Goal: Communication & Community: Ask a question

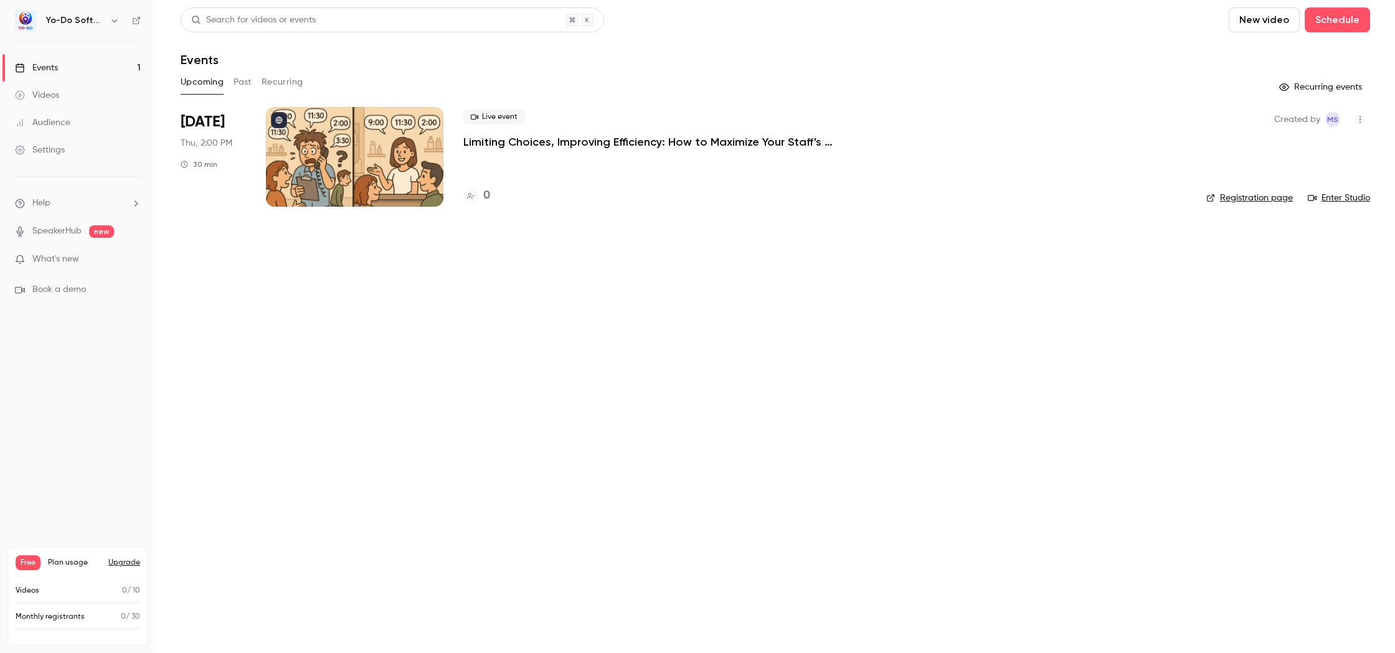
click at [239, 81] on button "Past" at bounding box center [243, 82] width 18 height 20
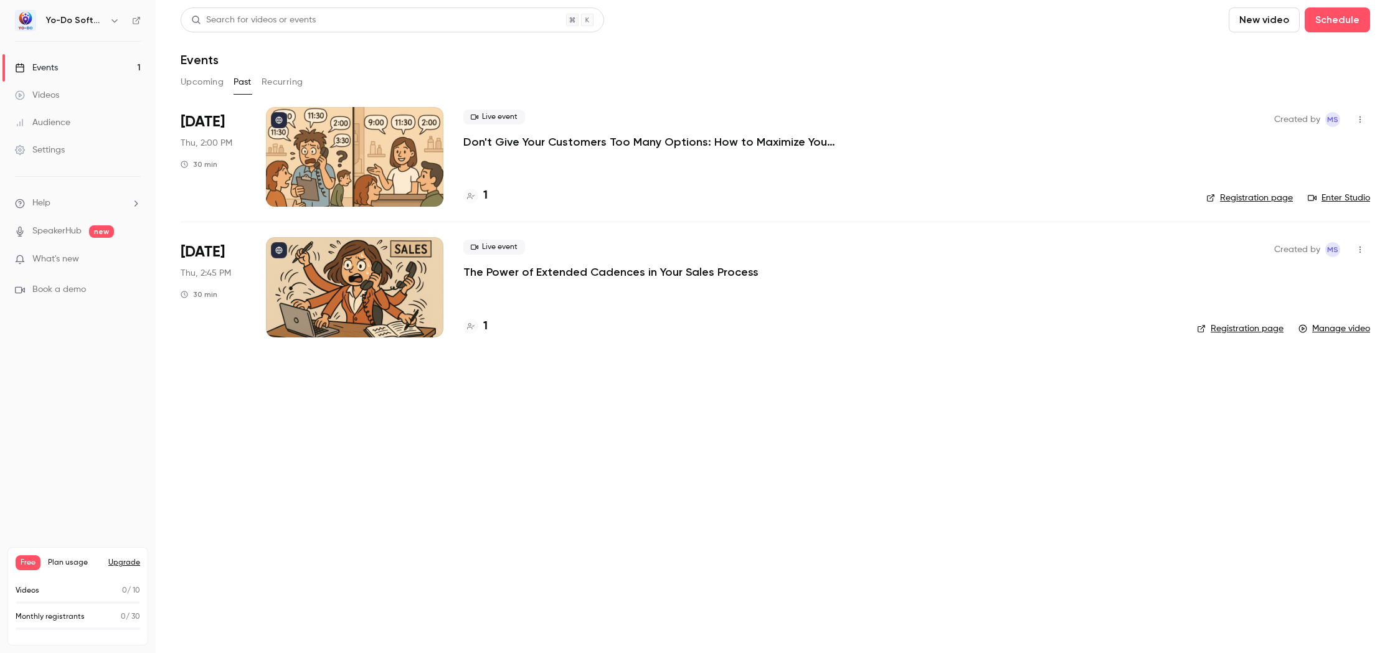
click at [1363, 115] on icon "button" at bounding box center [1360, 119] width 10 height 9
click at [791, 341] on div at bounding box center [697, 326] width 1395 height 653
click at [622, 276] on p "The Power of Extended Cadences in Your Sales Process" at bounding box center [610, 272] width 295 height 15
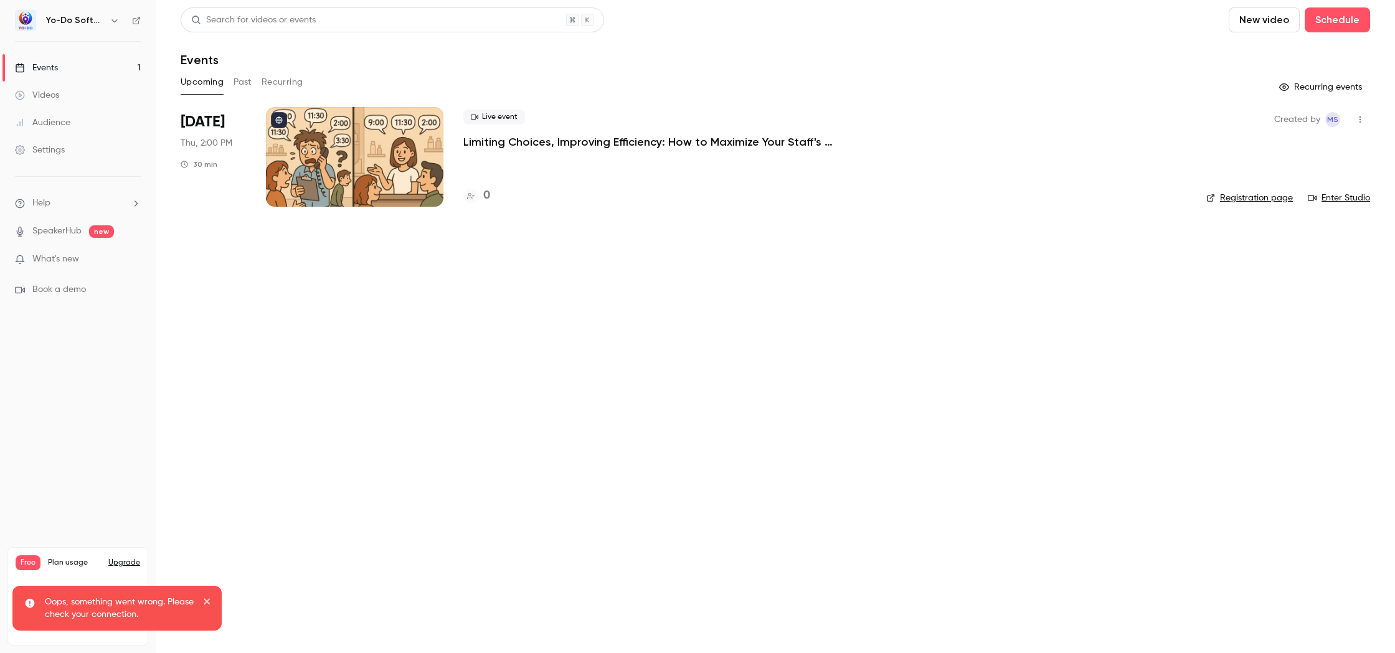
click at [248, 82] on button "Past" at bounding box center [243, 82] width 18 height 20
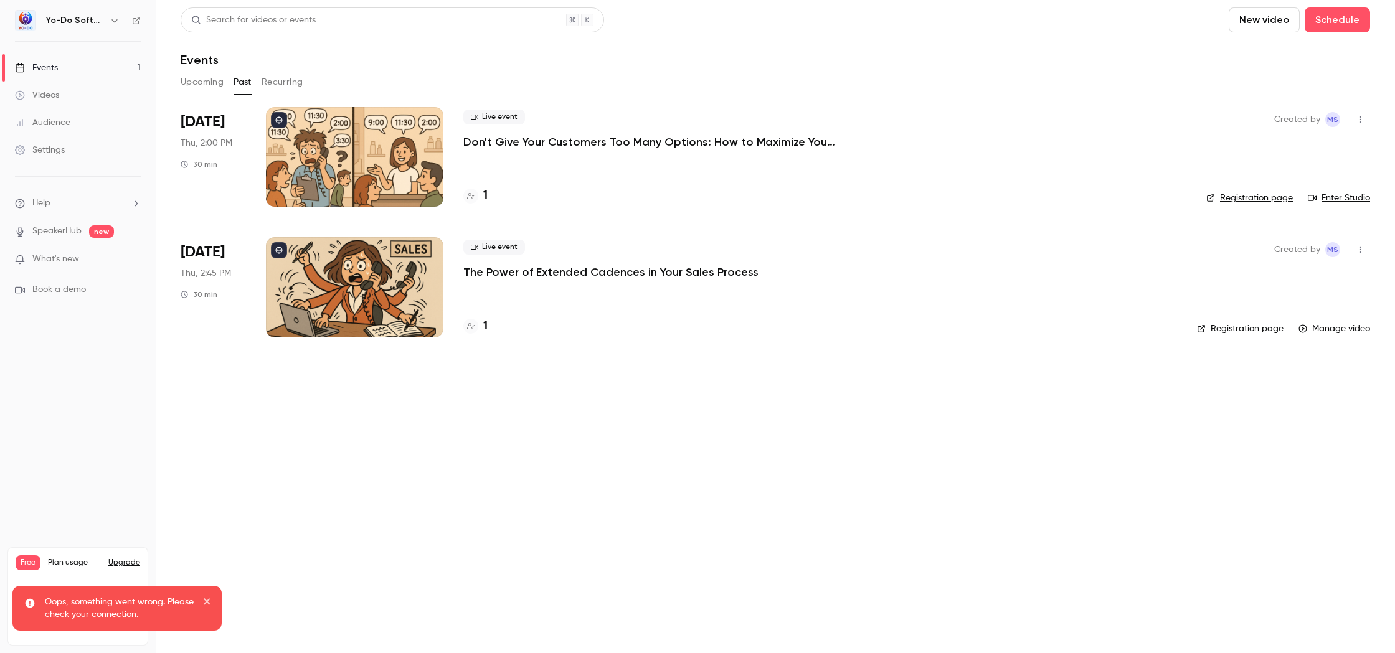
click at [255, 283] on li "[DATE] Thu, 2:45 PM 30 min Live event The Power of Extended Cadences in Your Sa…" at bounding box center [775, 287] width 1189 height 130
click at [199, 255] on span "[DATE]" at bounding box center [203, 252] width 44 height 20
click at [613, 281] on div "Live event The Power of Extended Cadences in Your Sales Process 1" at bounding box center [820, 287] width 714 height 100
click at [712, 266] on p "The Power of Extended Cadences in Your Sales Process" at bounding box center [610, 272] width 295 height 15
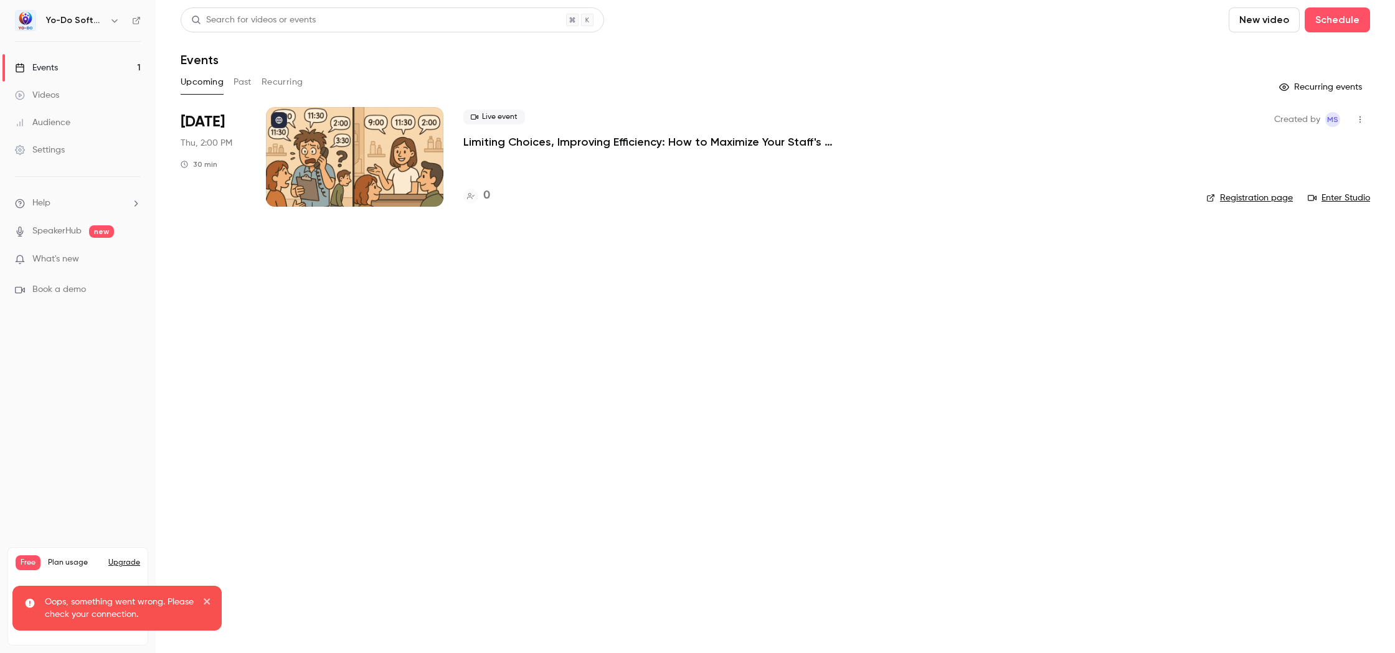
click at [245, 81] on button "Past" at bounding box center [243, 82] width 18 height 20
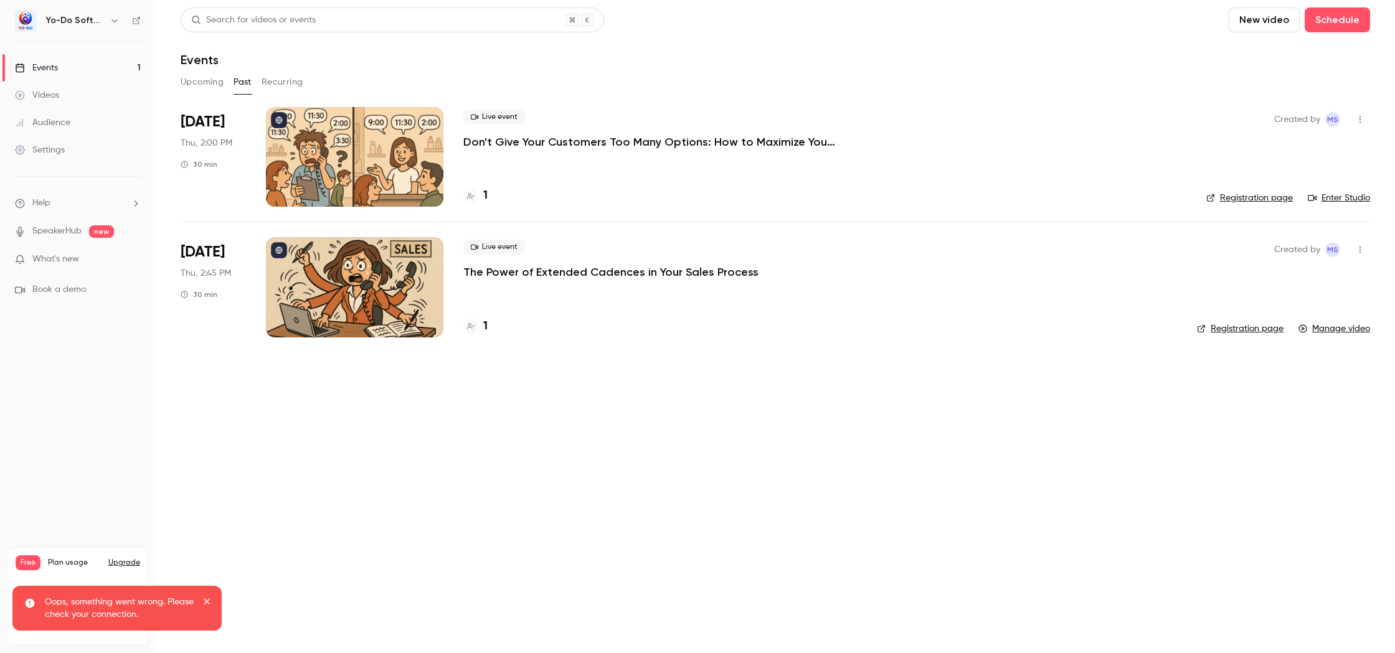
click at [1342, 331] on link "Manage video" at bounding box center [1334, 329] width 72 height 12
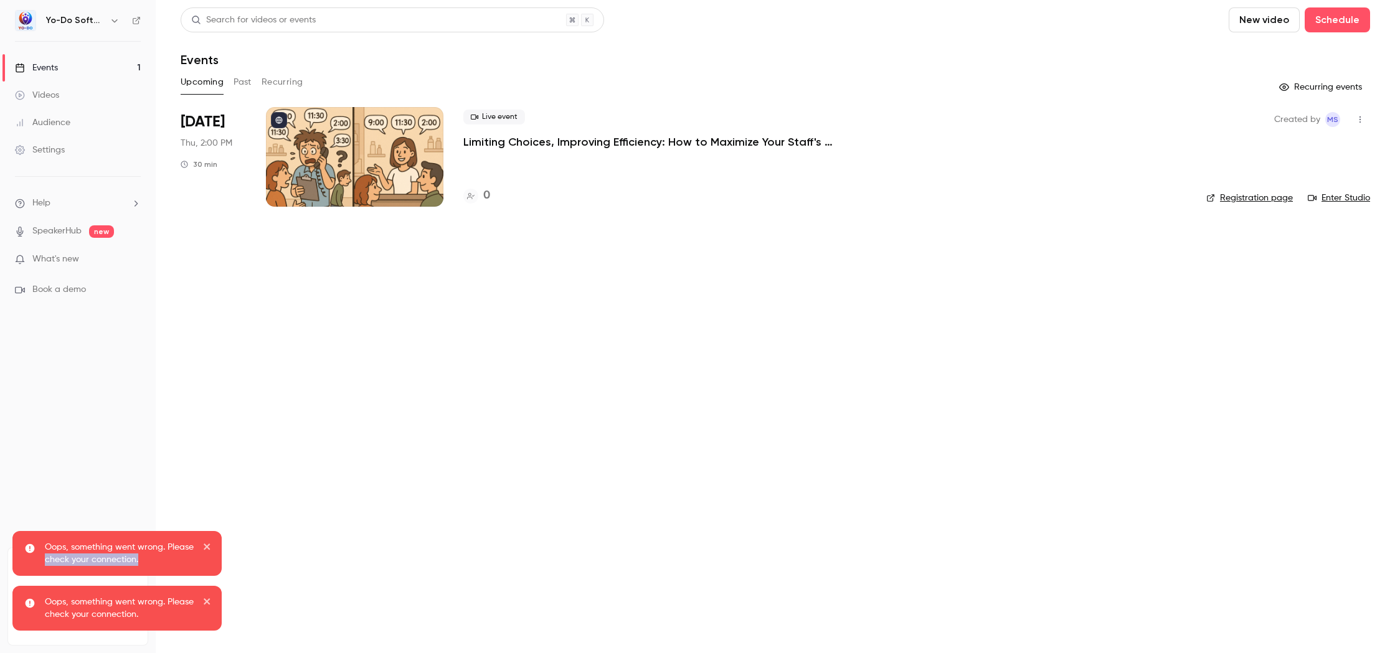
click at [202, 544] on div "Oops, something went wrong. Please check your connection." at bounding box center [116, 553] width 209 height 45
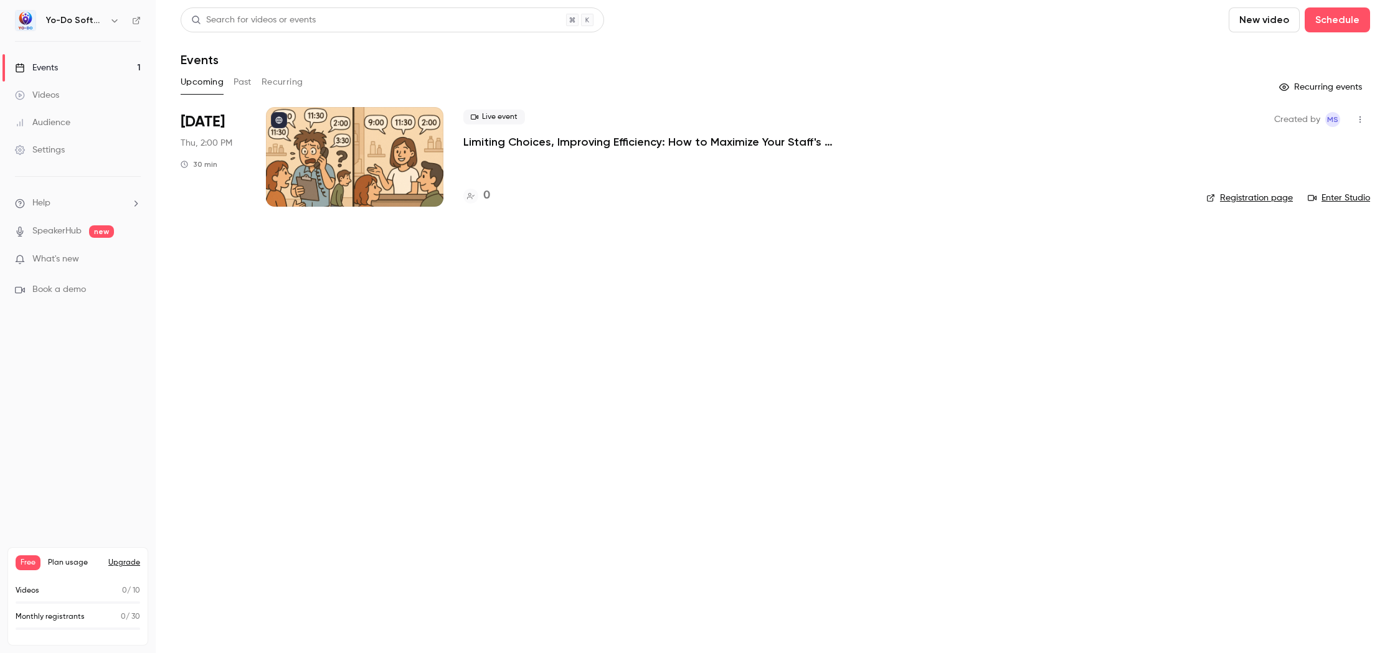
click at [49, 92] on div "Videos" at bounding box center [37, 95] width 44 height 12
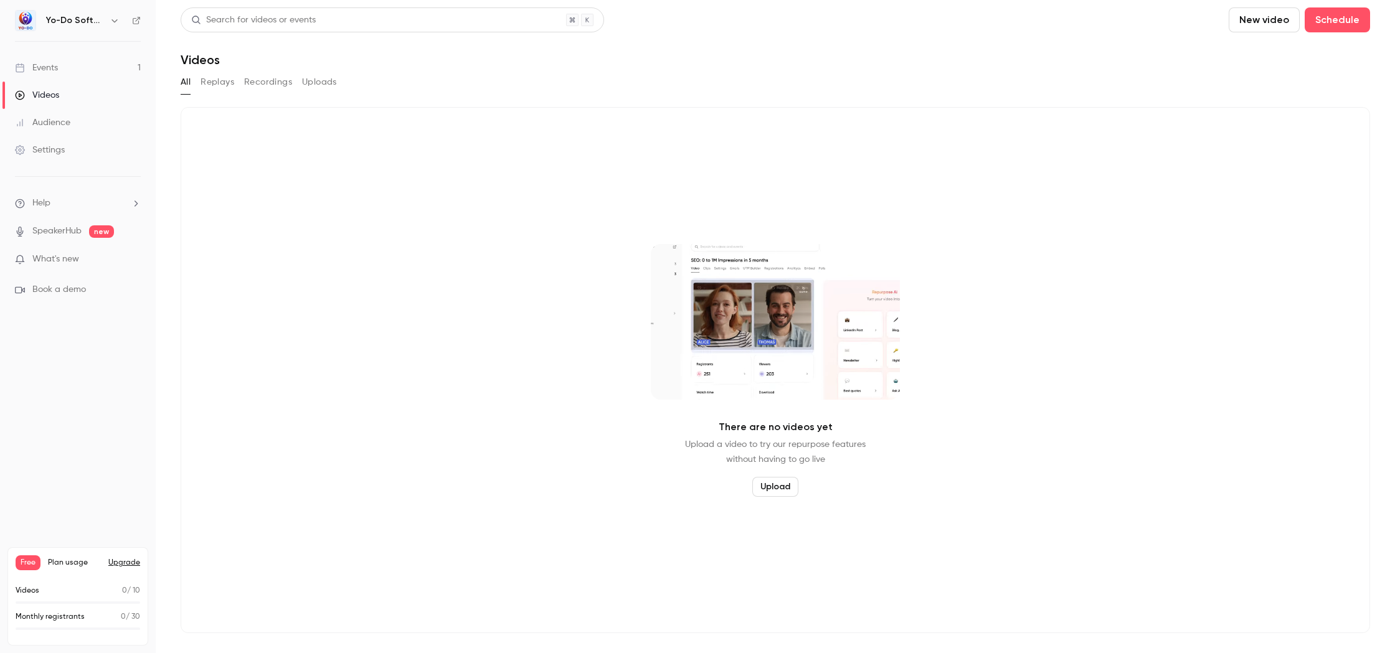
click at [225, 78] on button "Replays" at bounding box center [218, 82] width 34 height 20
click at [259, 81] on button "Recordings" at bounding box center [268, 82] width 48 height 20
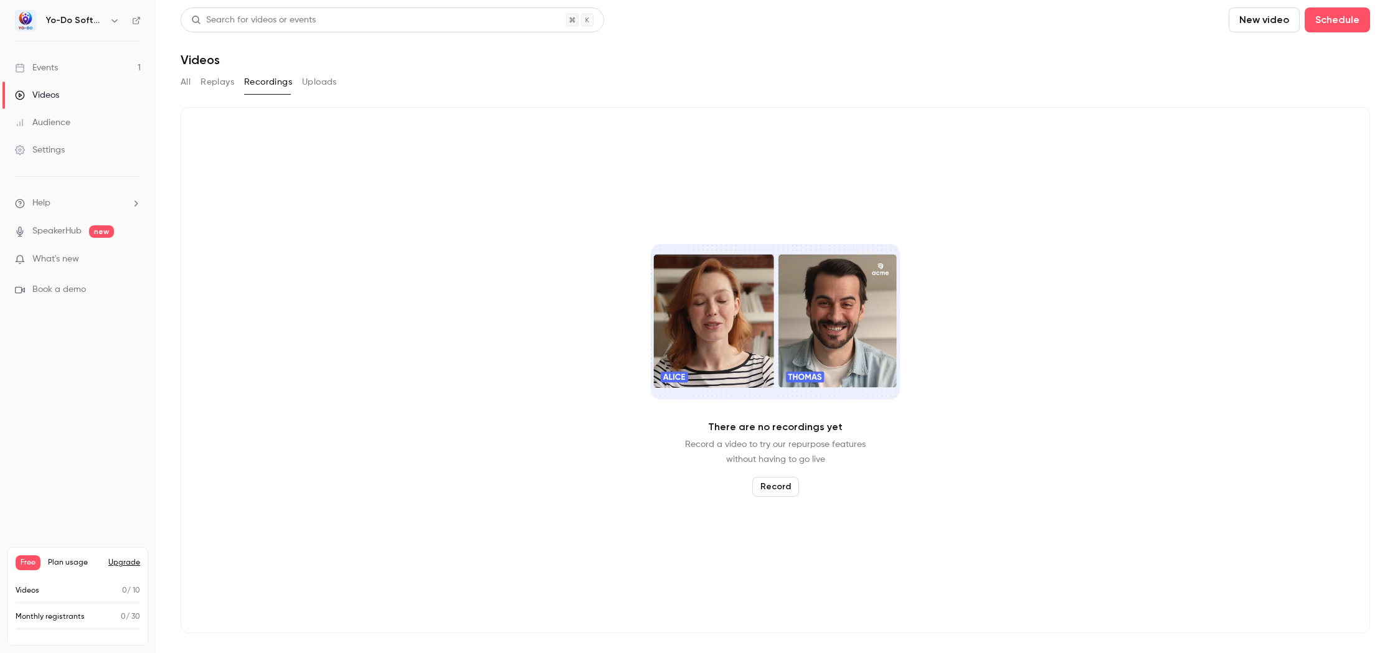
click at [311, 82] on button "Uploads" at bounding box center [319, 82] width 35 height 20
click at [189, 85] on button "All" at bounding box center [186, 82] width 10 height 20
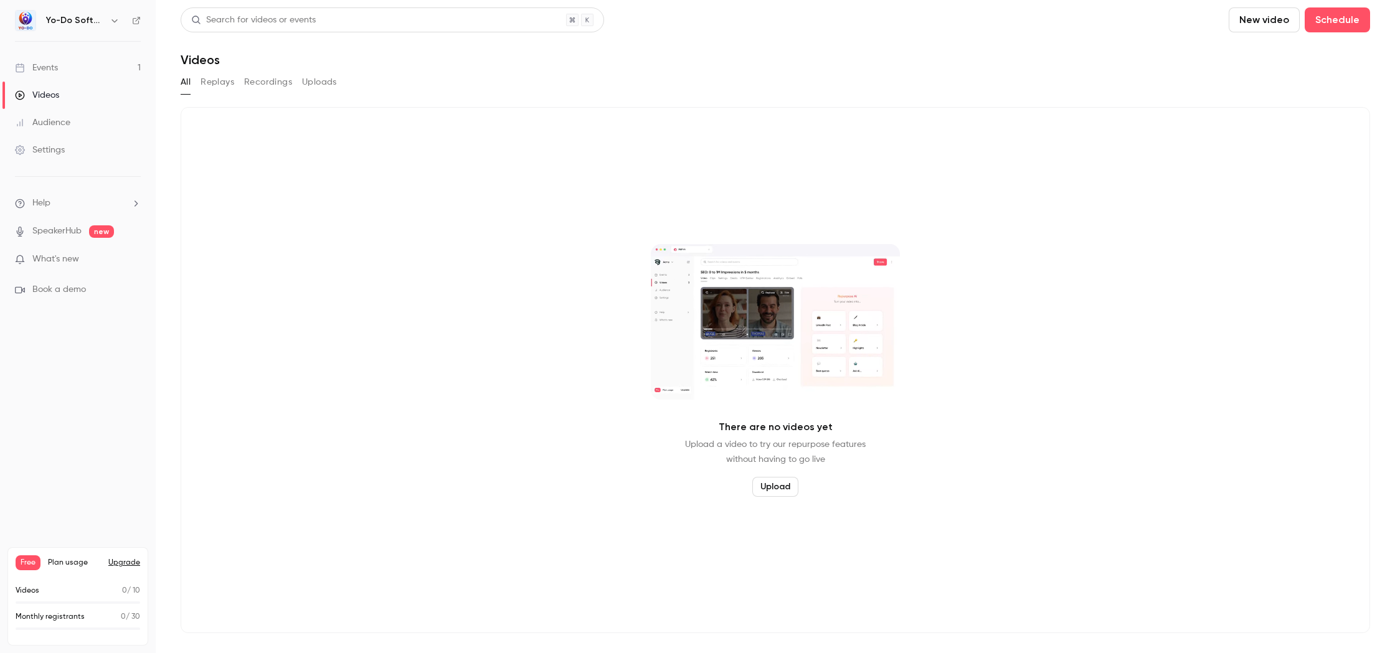
click at [221, 82] on button "Replays" at bounding box center [218, 82] width 34 height 20
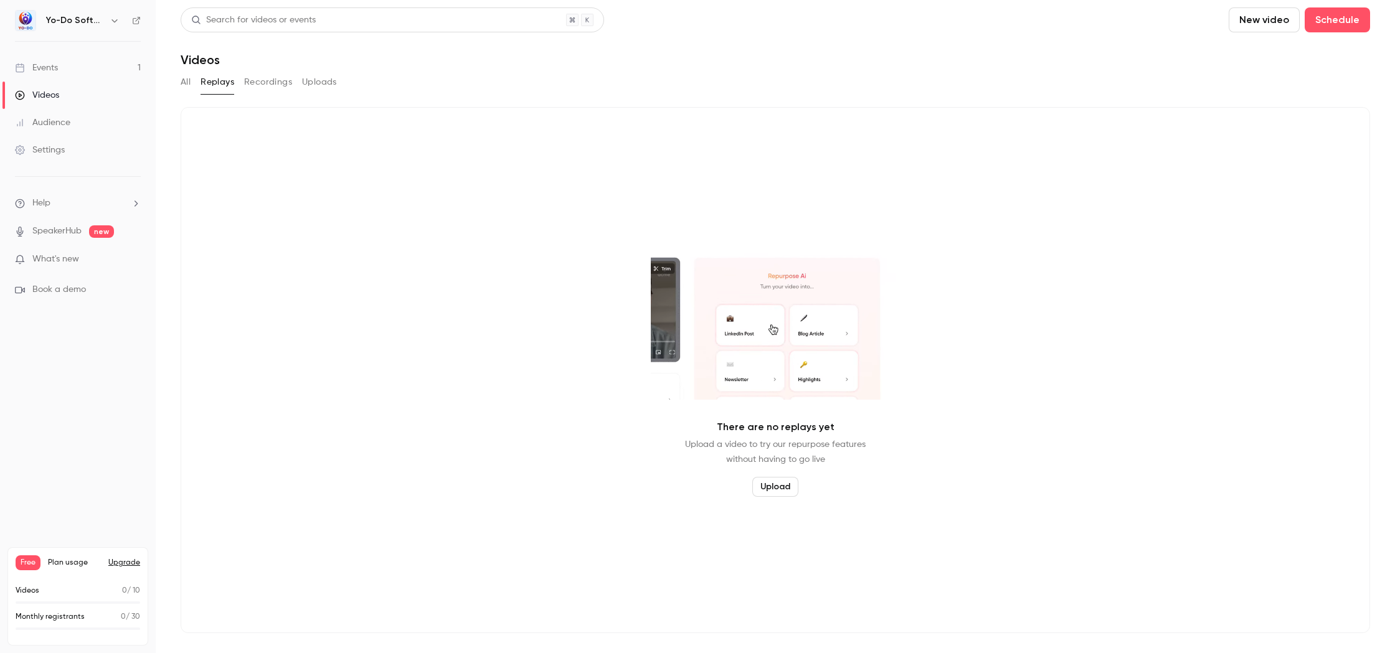
click at [270, 81] on button "Recordings" at bounding box center [268, 82] width 48 height 20
click at [57, 66] on div "Events" at bounding box center [36, 68] width 43 height 12
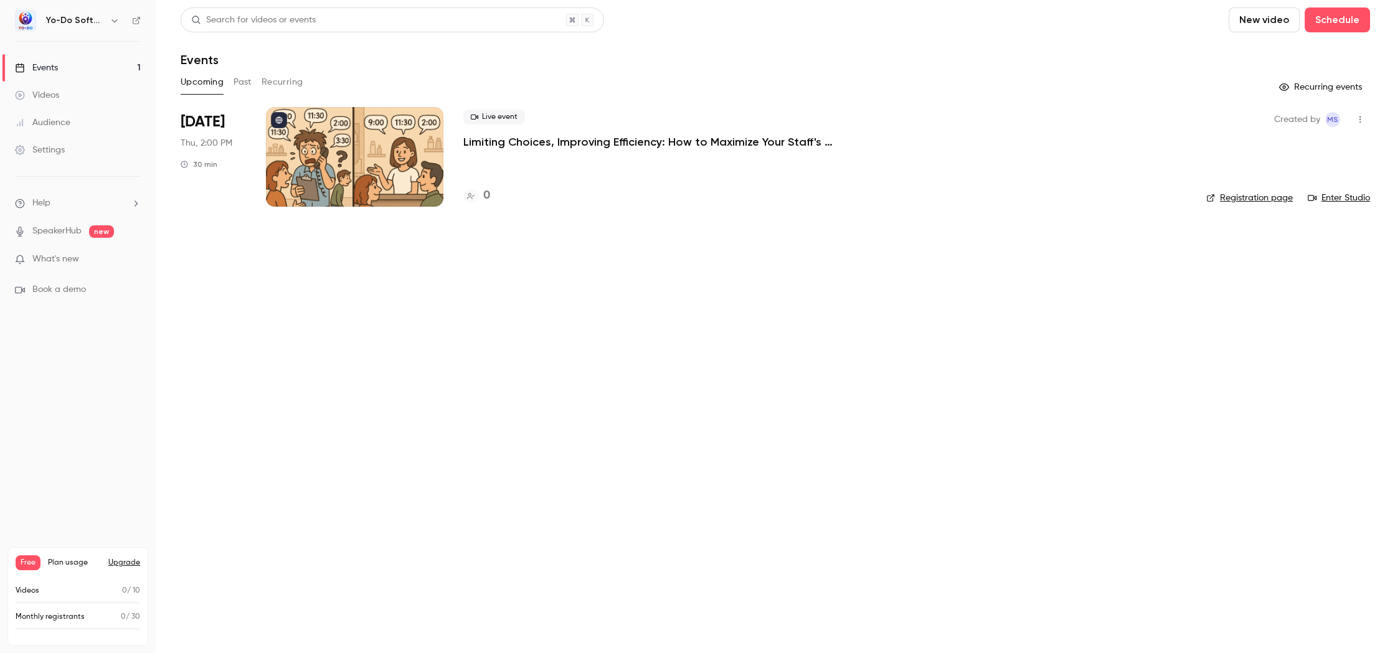
click at [239, 82] on button "Past" at bounding box center [243, 82] width 18 height 20
click at [237, 83] on button "Past" at bounding box center [243, 82] width 18 height 20
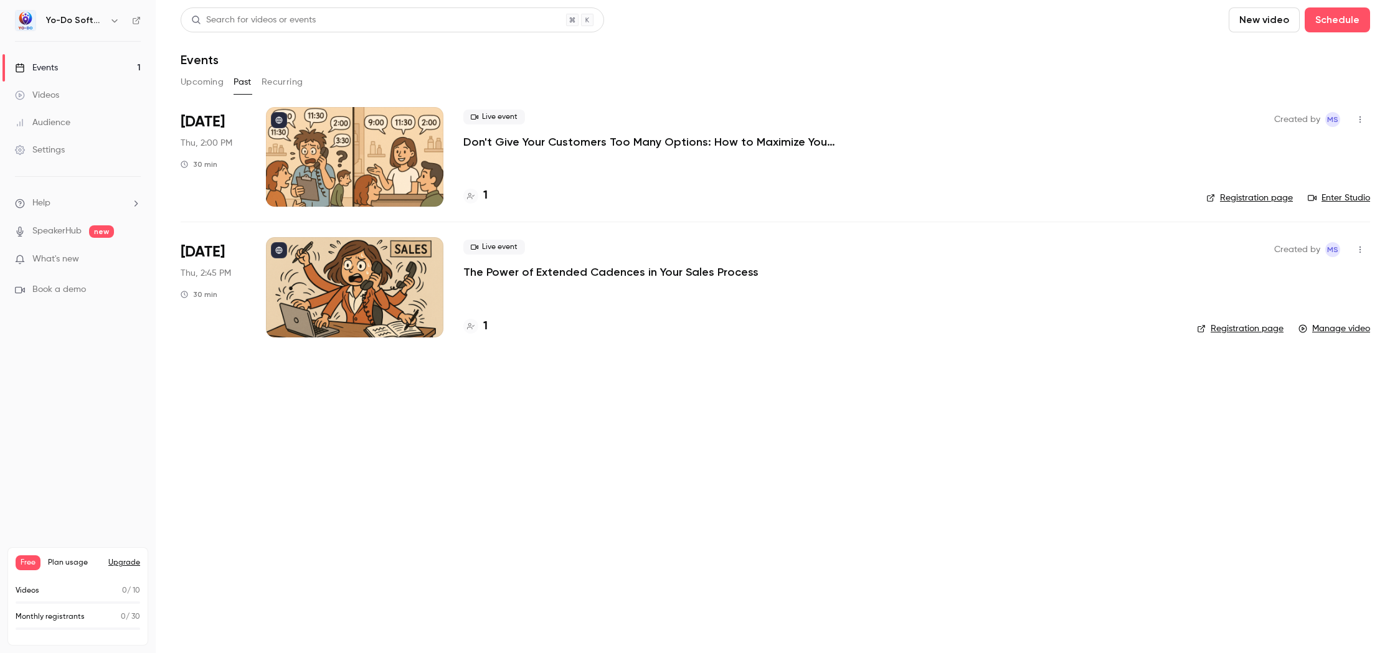
click at [281, 118] on icon at bounding box center [278, 119] width 7 height 7
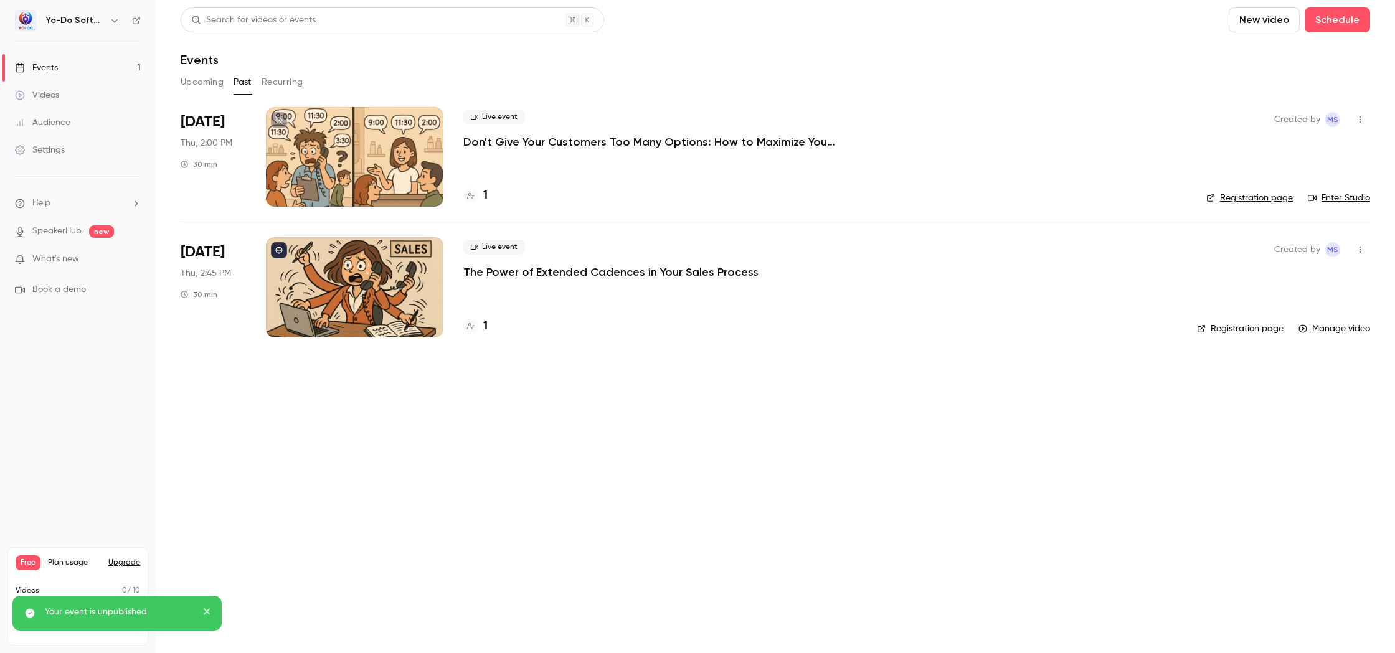
click at [1339, 329] on link "Manage video" at bounding box center [1334, 329] width 72 height 12
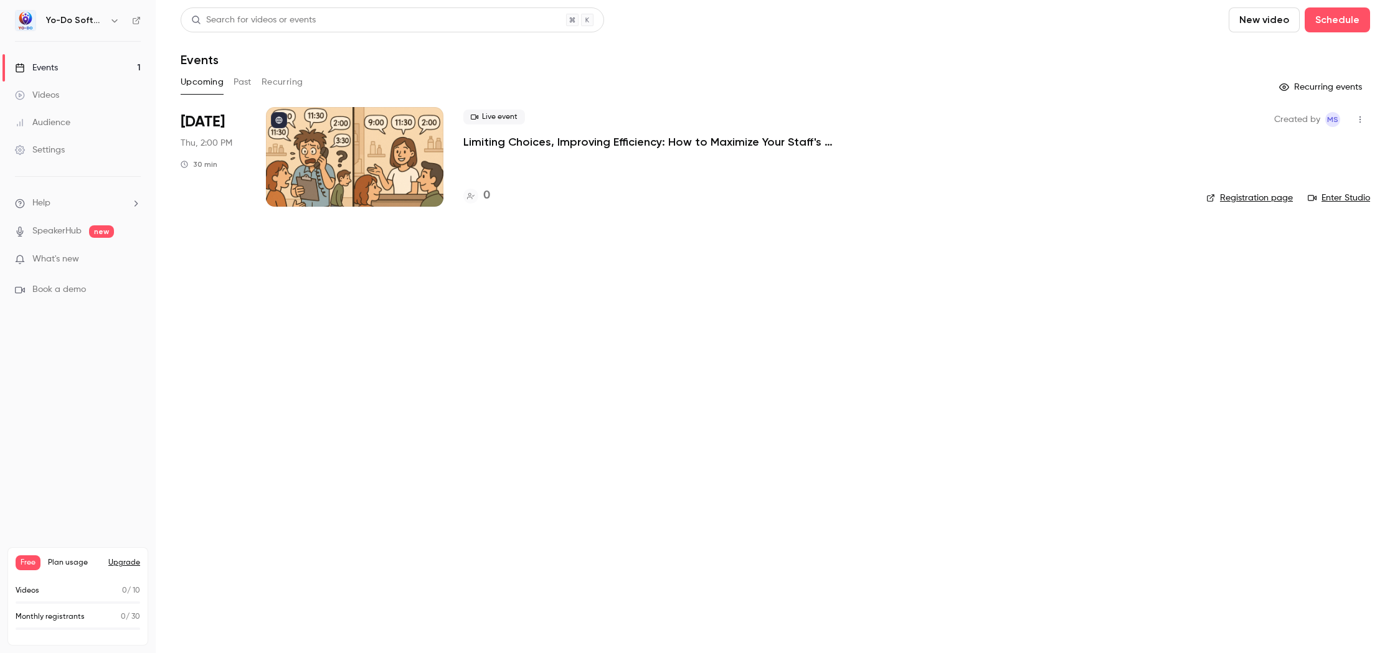
click at [248, 85] on button "Past" at bounding box center [243, 82] width 18 height 20
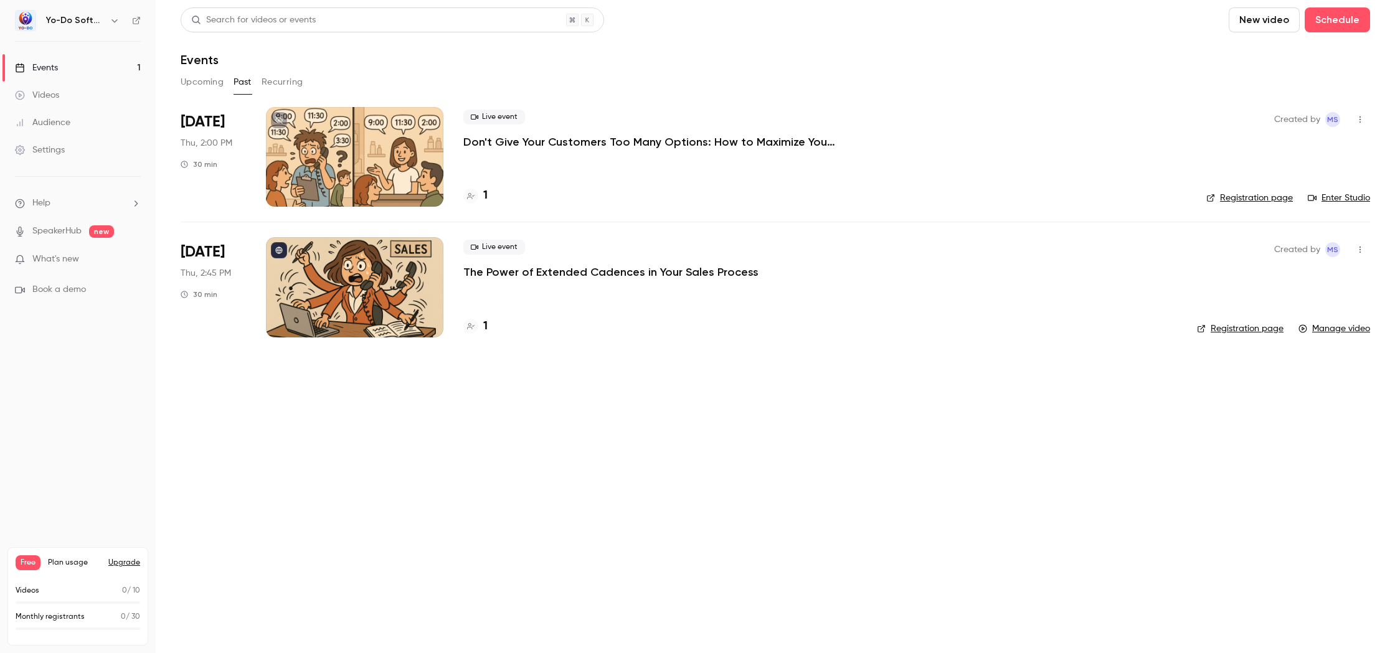
click at [77, 99] on link "Videos" at bounding box center [78, 95] width 156 height 27
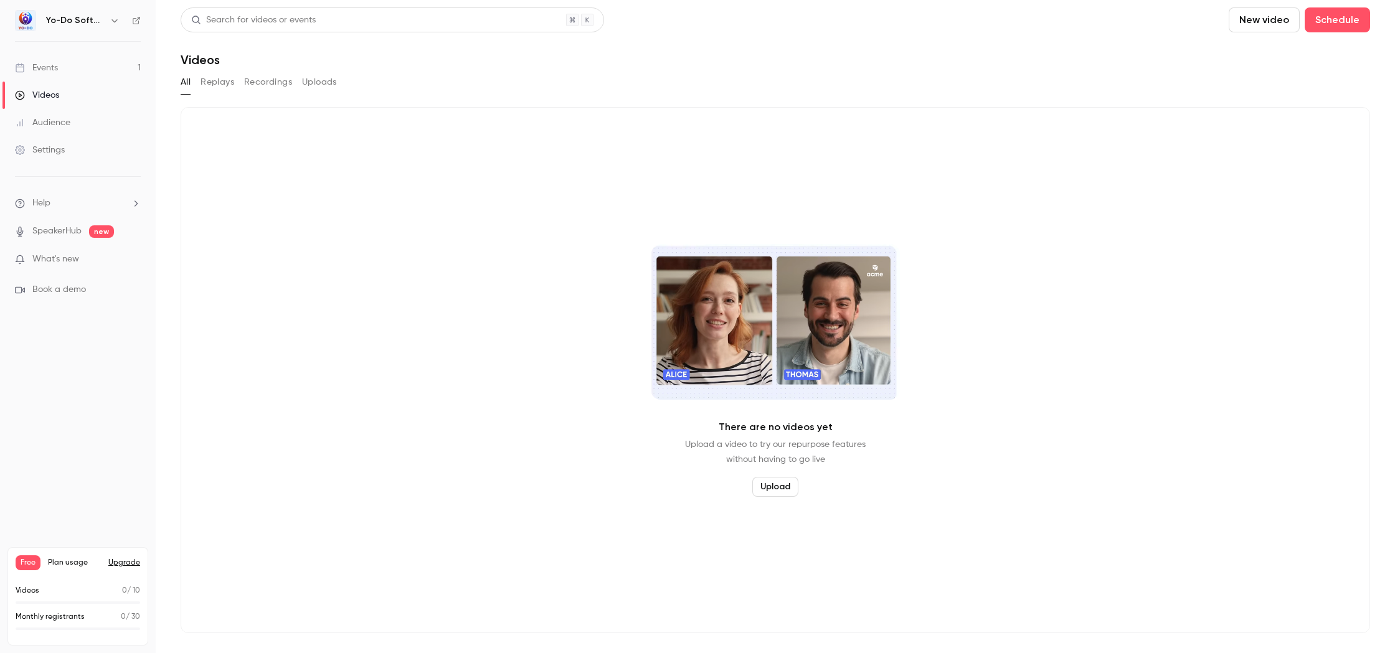
click at [275, 78] on button "Recordings" at bounding box center [268, 82] width 48 height 20
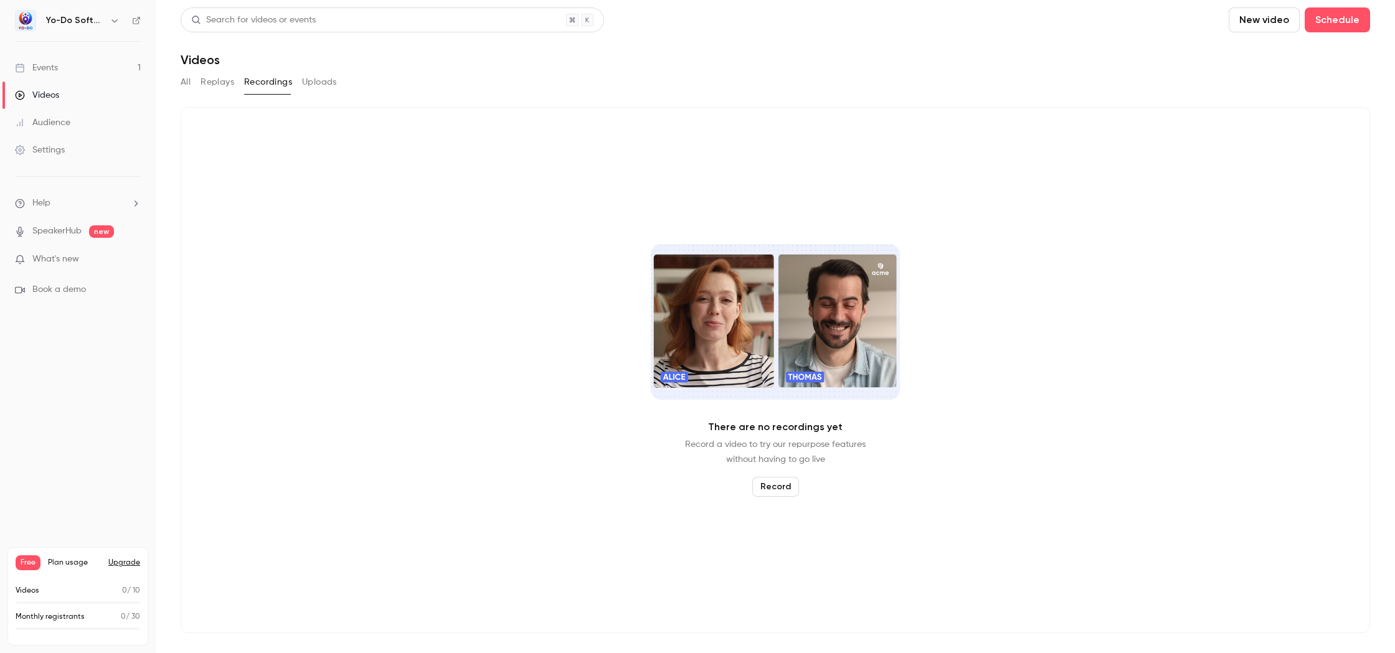
click at [65, 564] on span "Plan usage" at bounding box center [74, 563] width 53 height 10
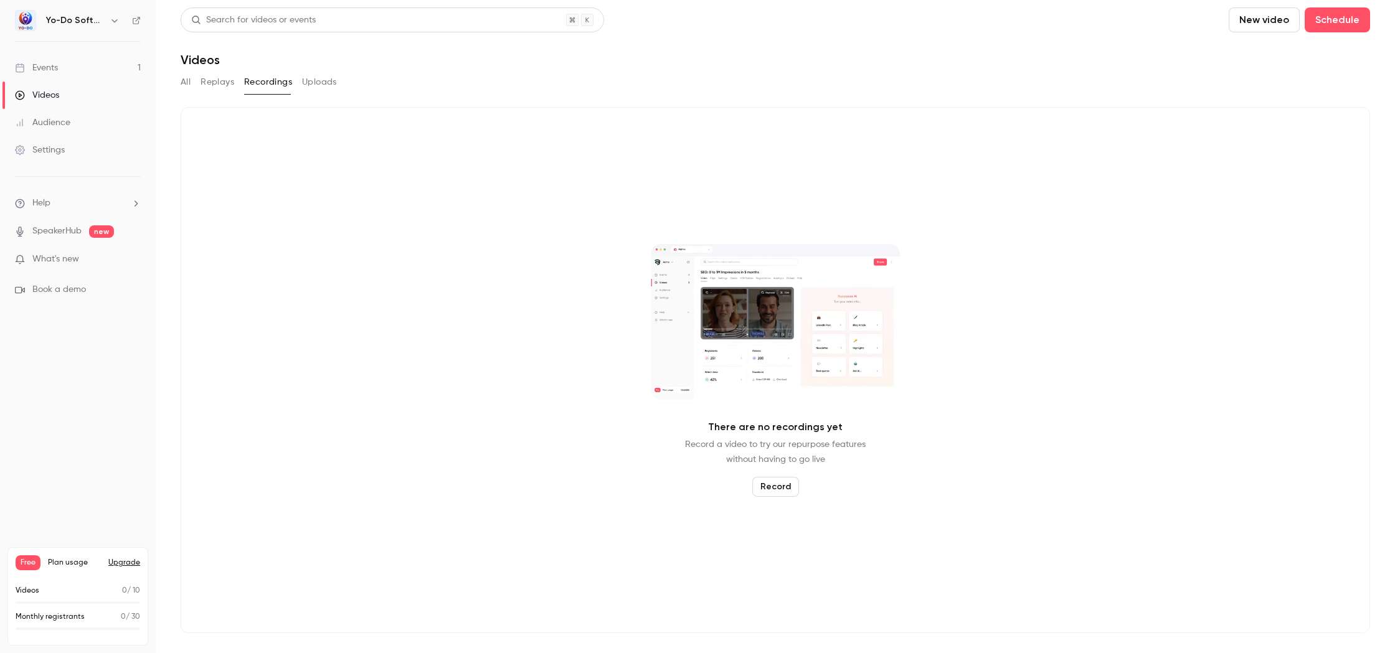
click at [25, 566] on span "Free" at bounding box center [28, 562] width 25 height 15
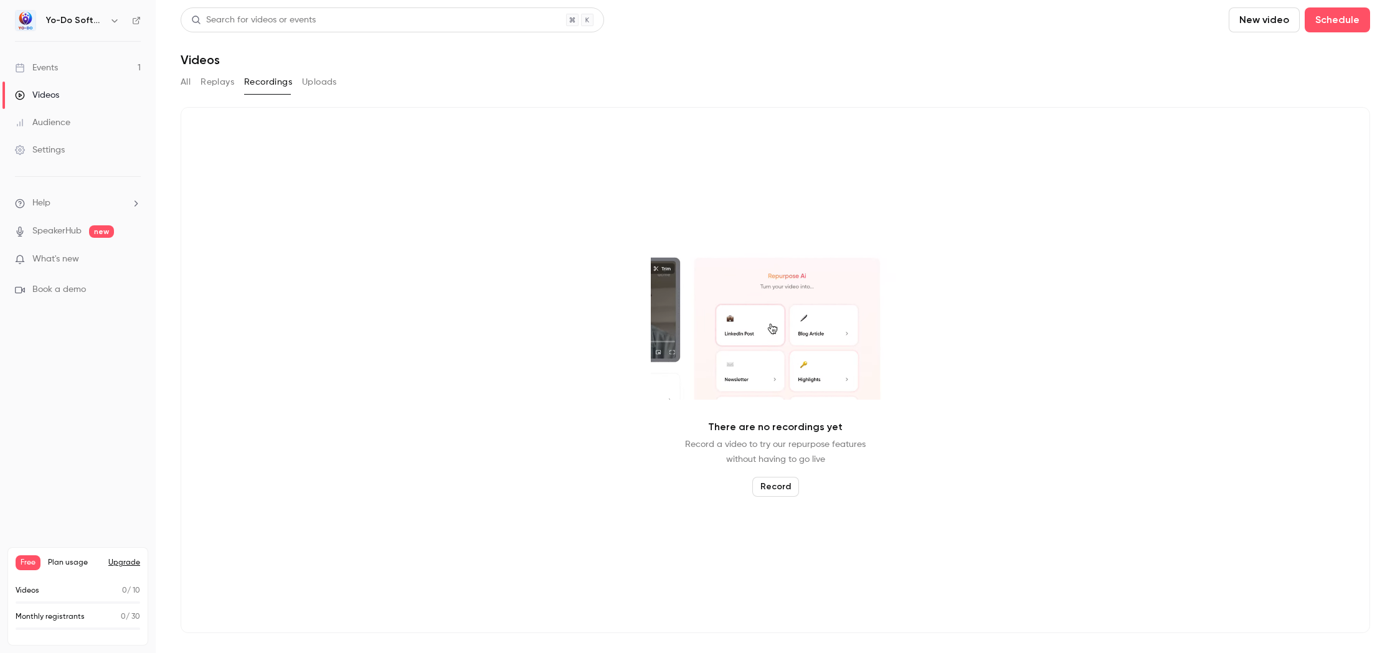
click at [59, 156] on link "Settings" at bounding box center [78, 149] width 156 height 27
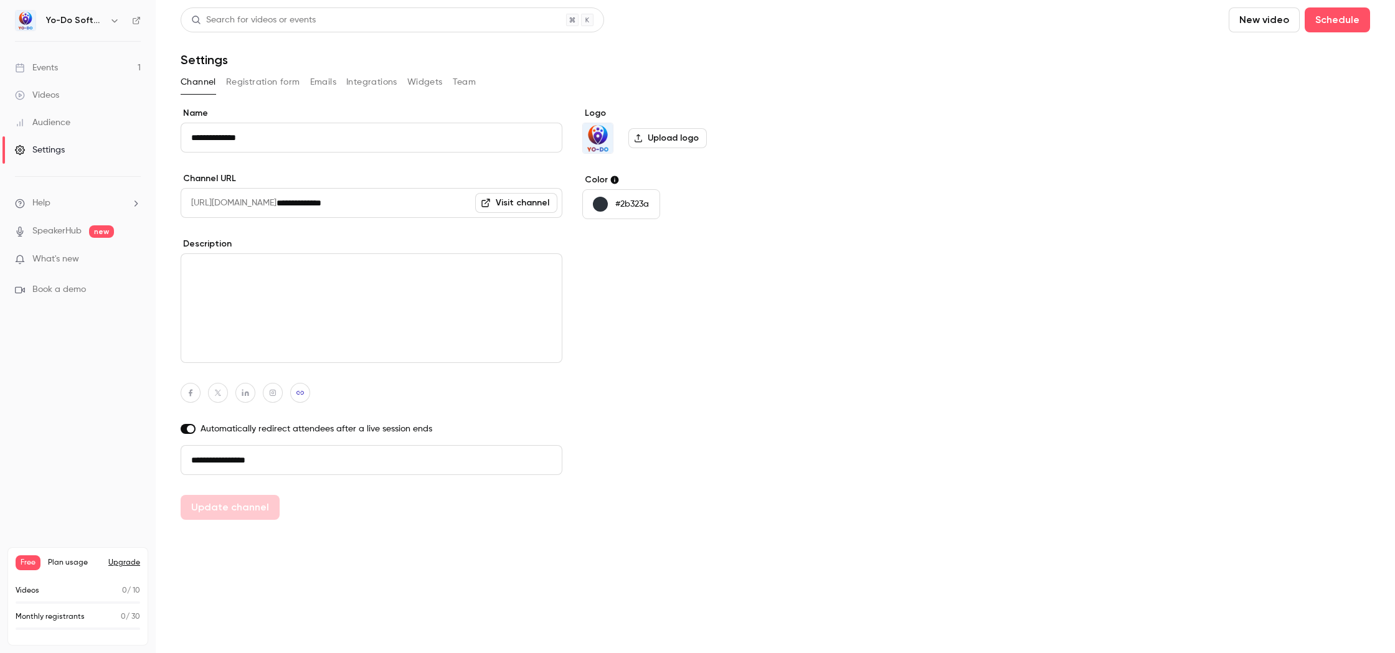
click at [649, 142] on label "Upload logo" at bounding box center [667, 138] width 78 height 20
click at [0, 0] on input "Upload logo" at bounding box center [0, 0] width 0 height 0
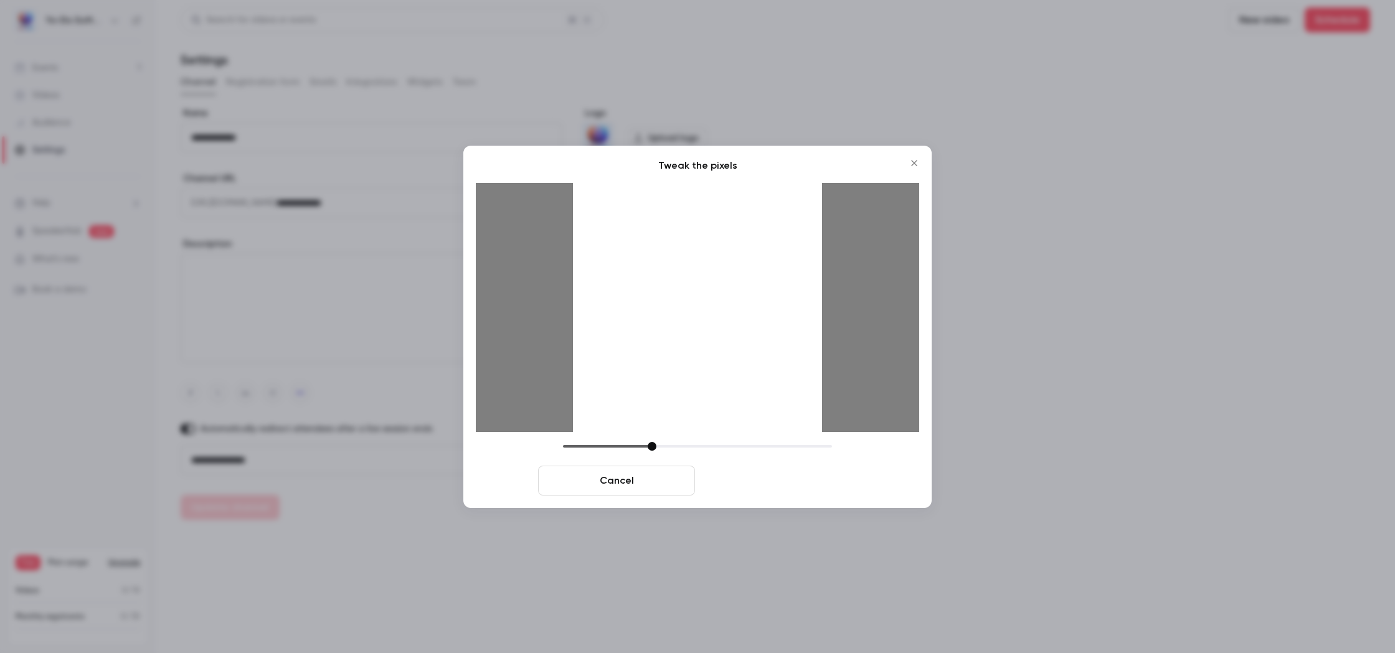
click at [783, 476] on button "Crop and save" at bounding box center [778, 481] width 157 height 30
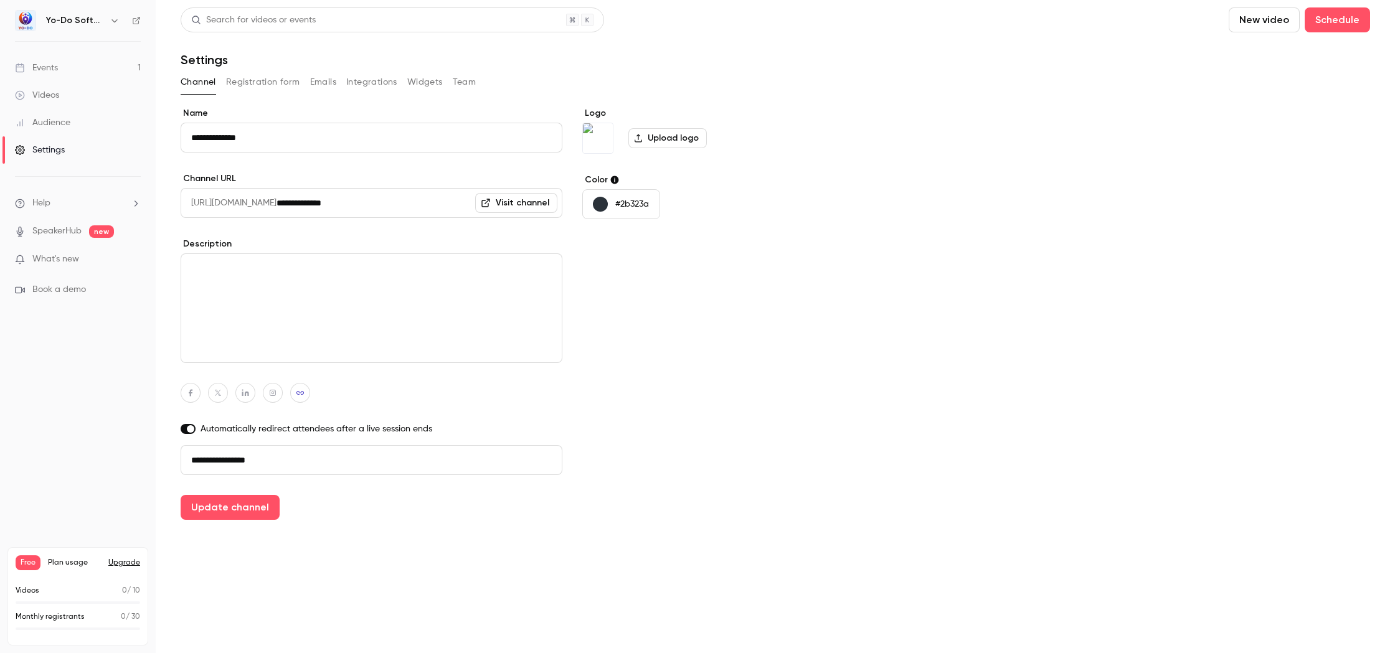
click at [37, 67] on div "Events" at bounding box center [36, 68] width 43 height 12
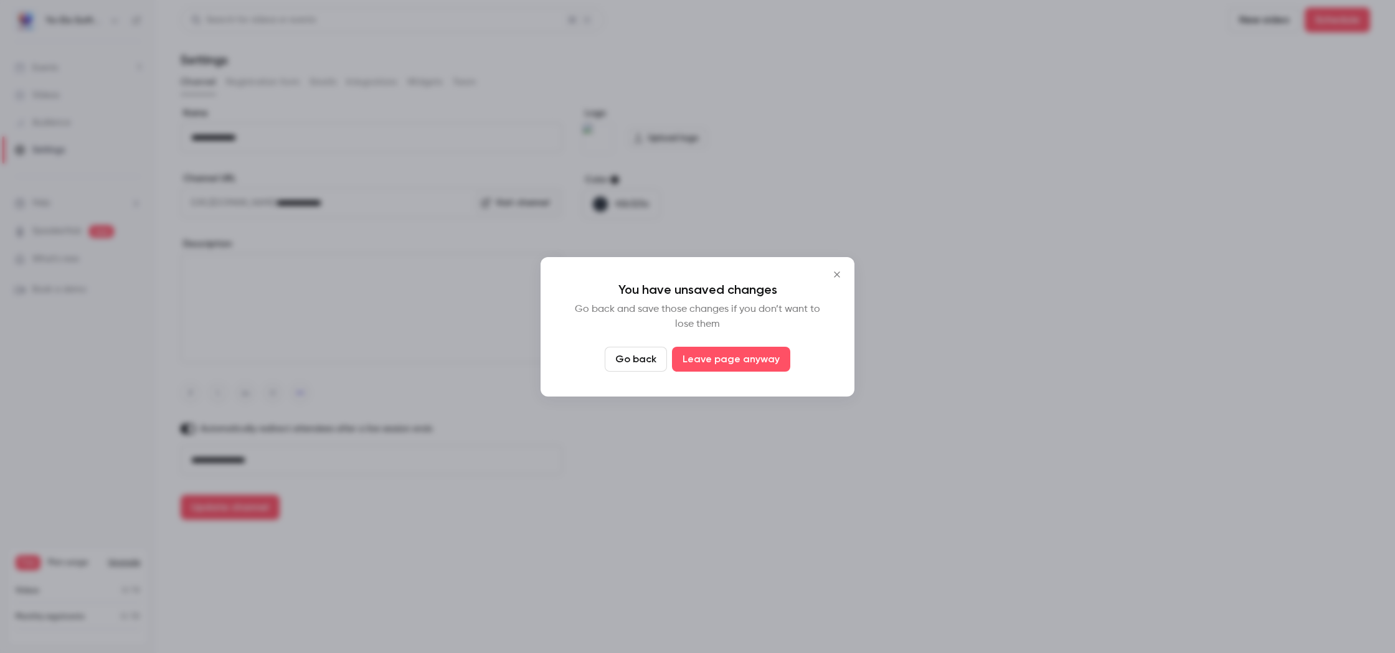
click at [638, 359] on button "Go back" at bounding box center [636, 359] width 62 height 25
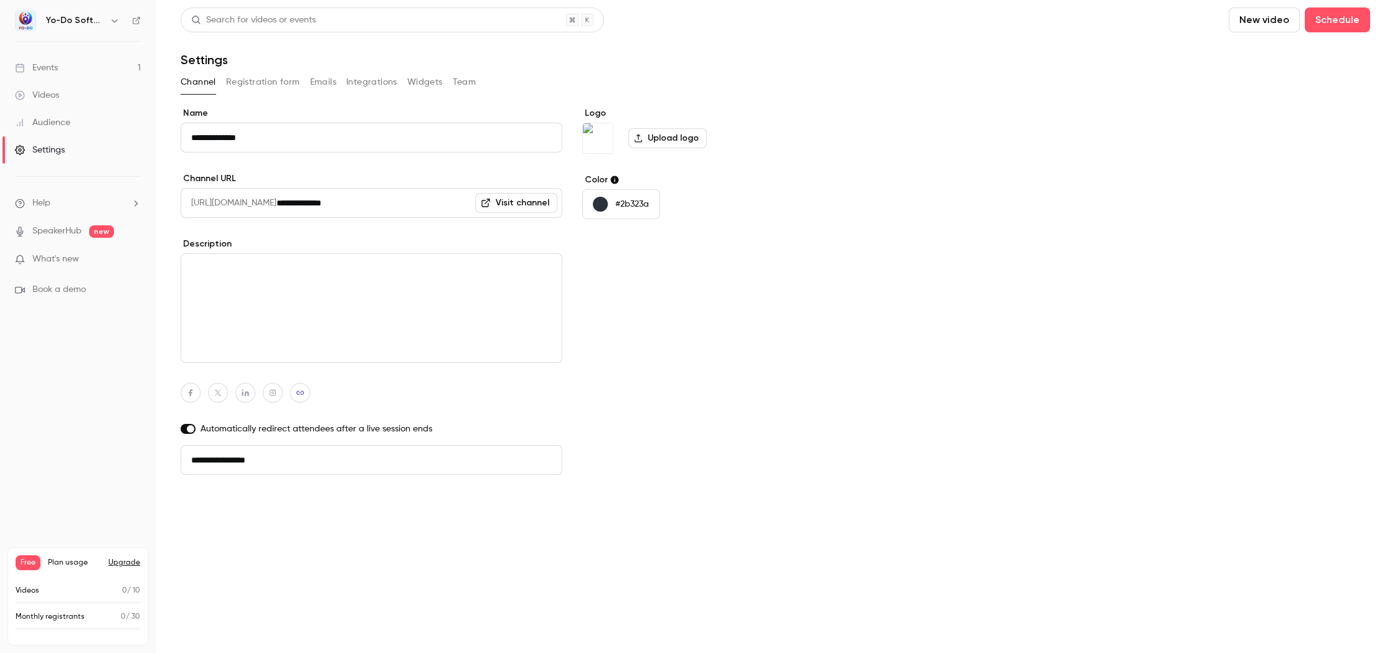
click at [201, 514] on button "Update channel" at bounding box center [230, 507] width 99 height 25
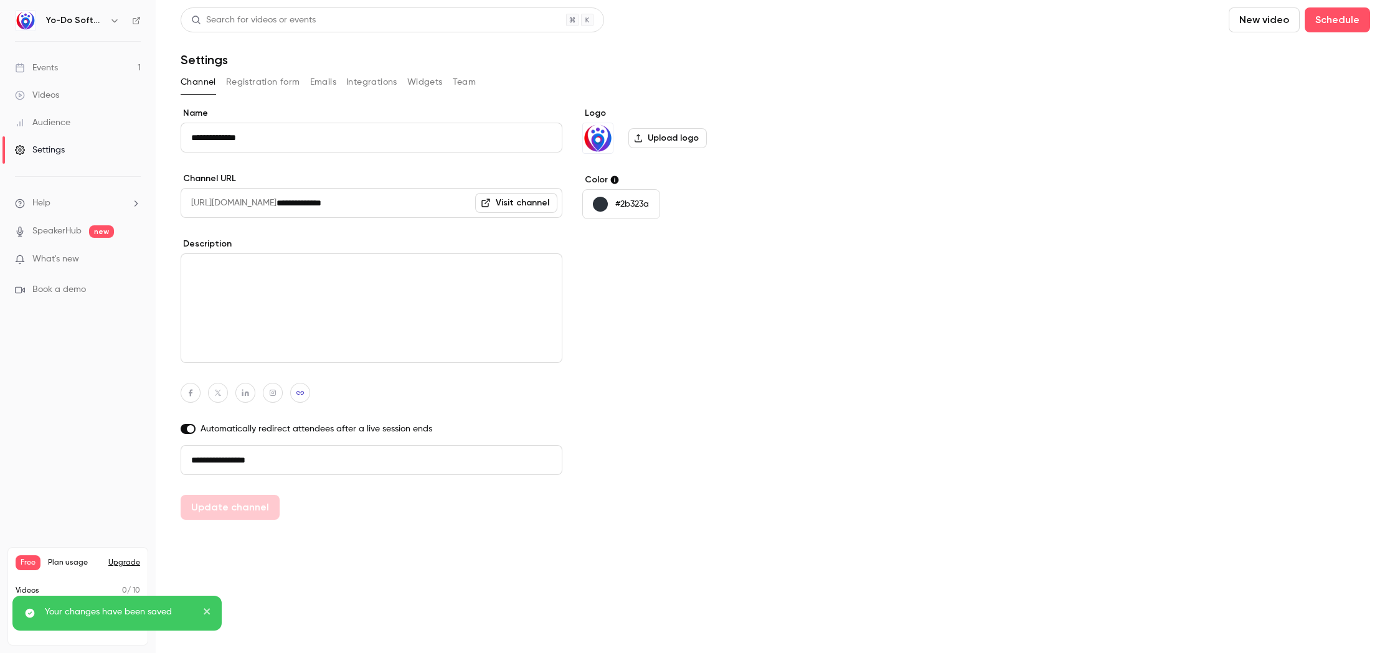
click at [59, 64] on link "Events 1" at bounding box center [78, 67] width 156 height 27
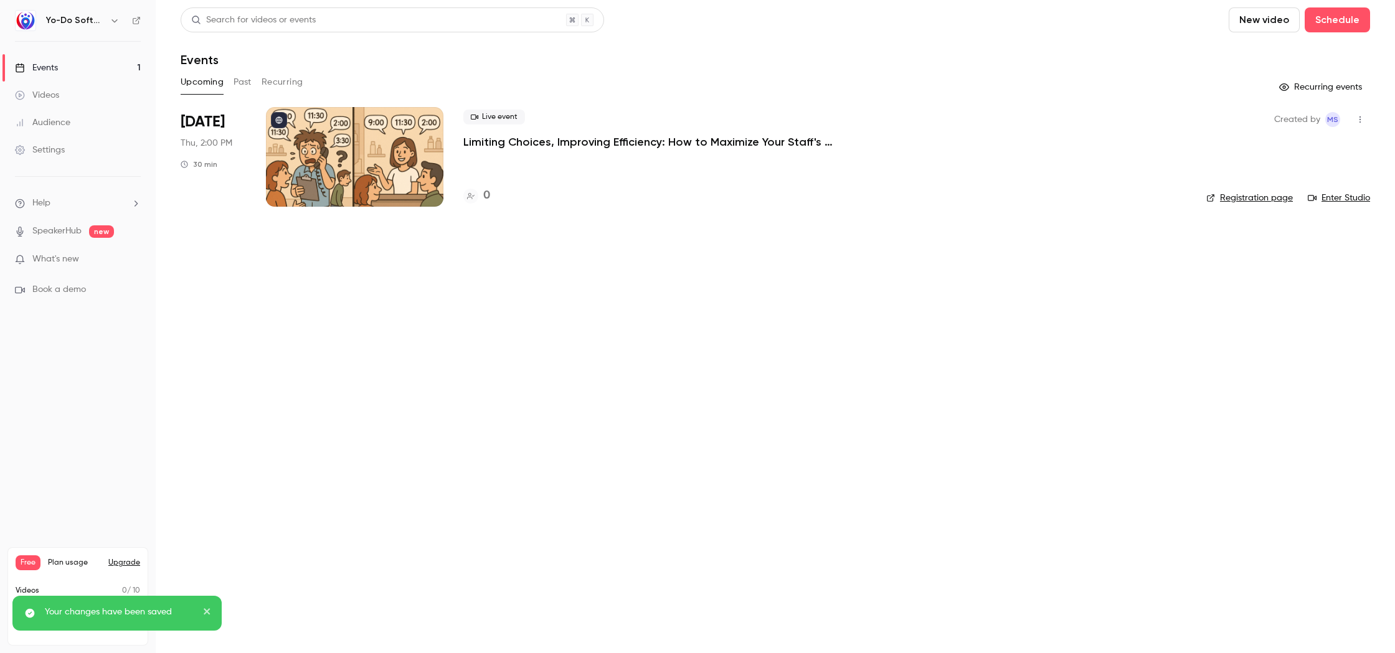
click at [243, 83] on button "Past" at bounding box center [243, 82] width 18 height 20
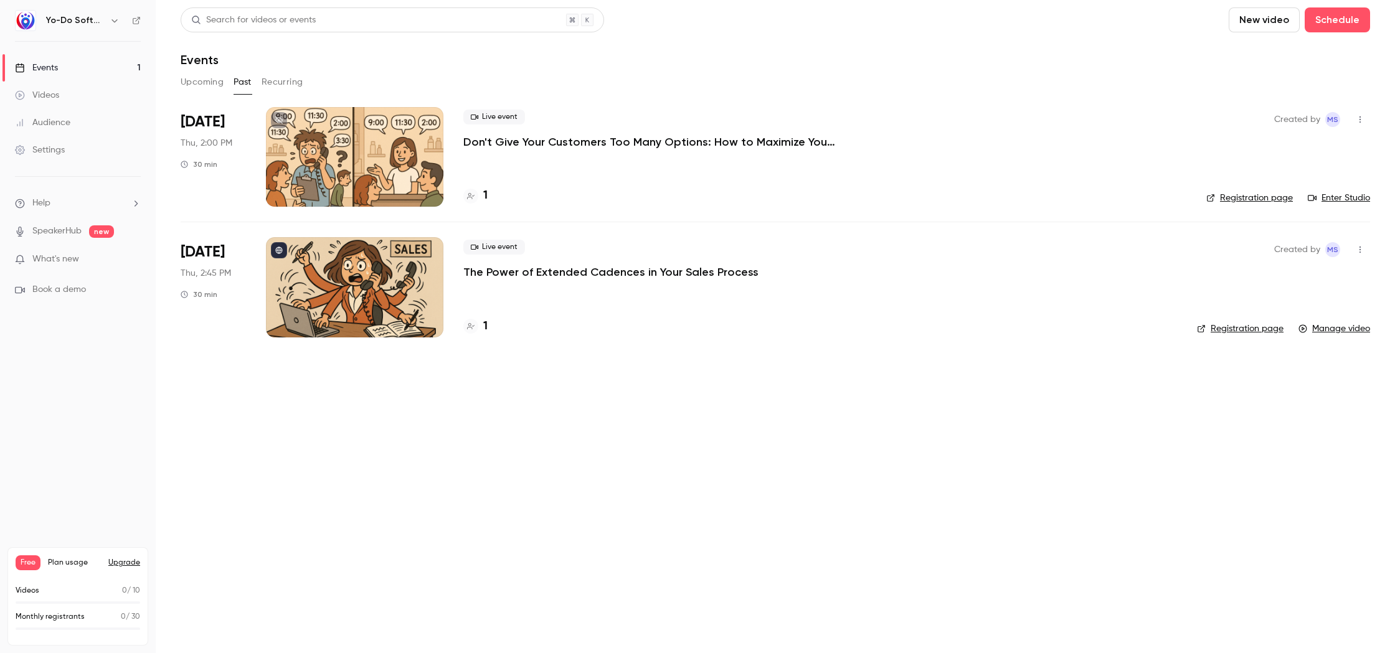
click at [1328, 327] on link "Manage video" at bounding box center [1334, 329] width 72 height 12
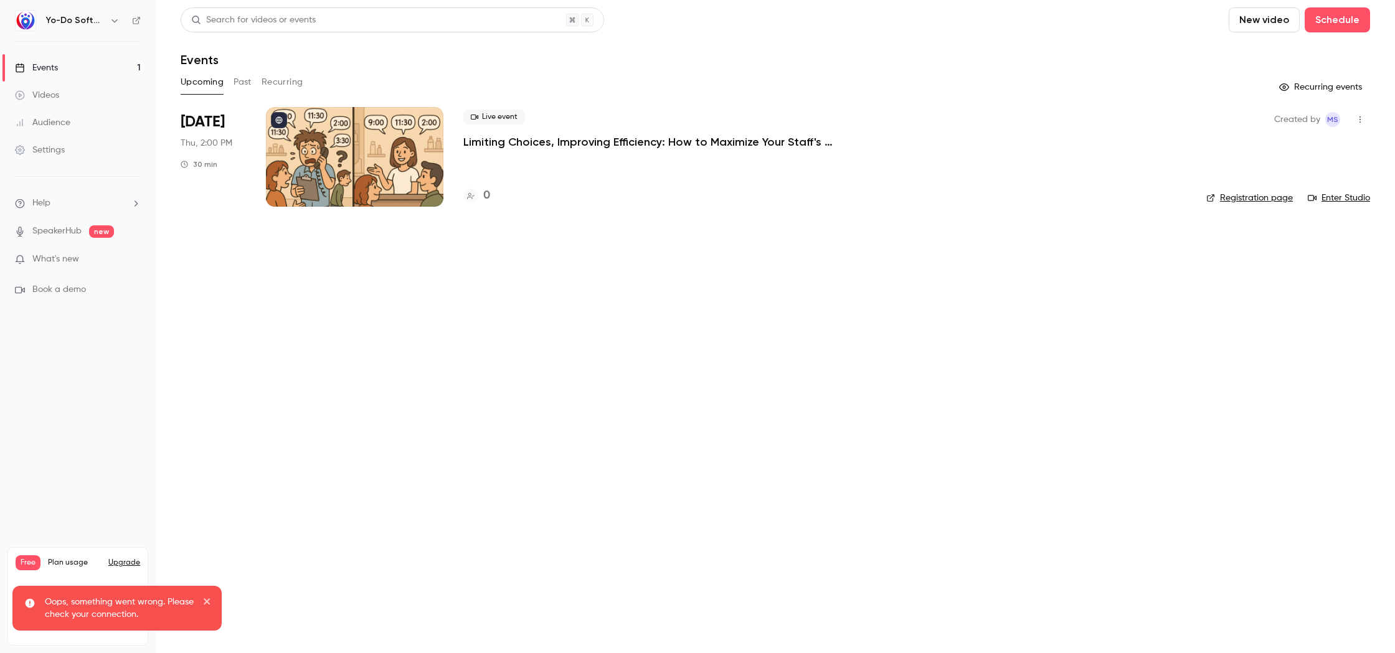
click at [205, 600] on icon "close" at bounding box center [207, 602] width 9 height 10
click at [29, 90] on div "Videos" at bounding box center [37, 95] width 44 height 12
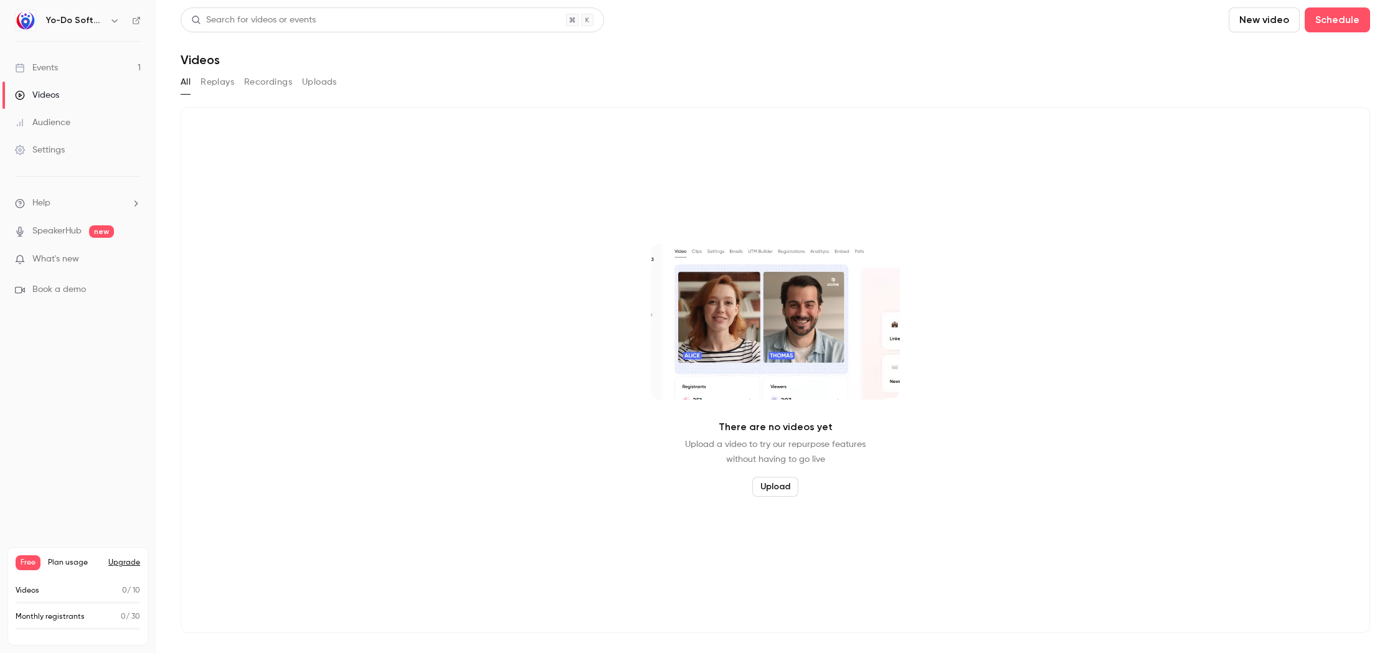
click at [277, 81] on button "Recordings" at bounding box center [268, 82] width 48 height 20
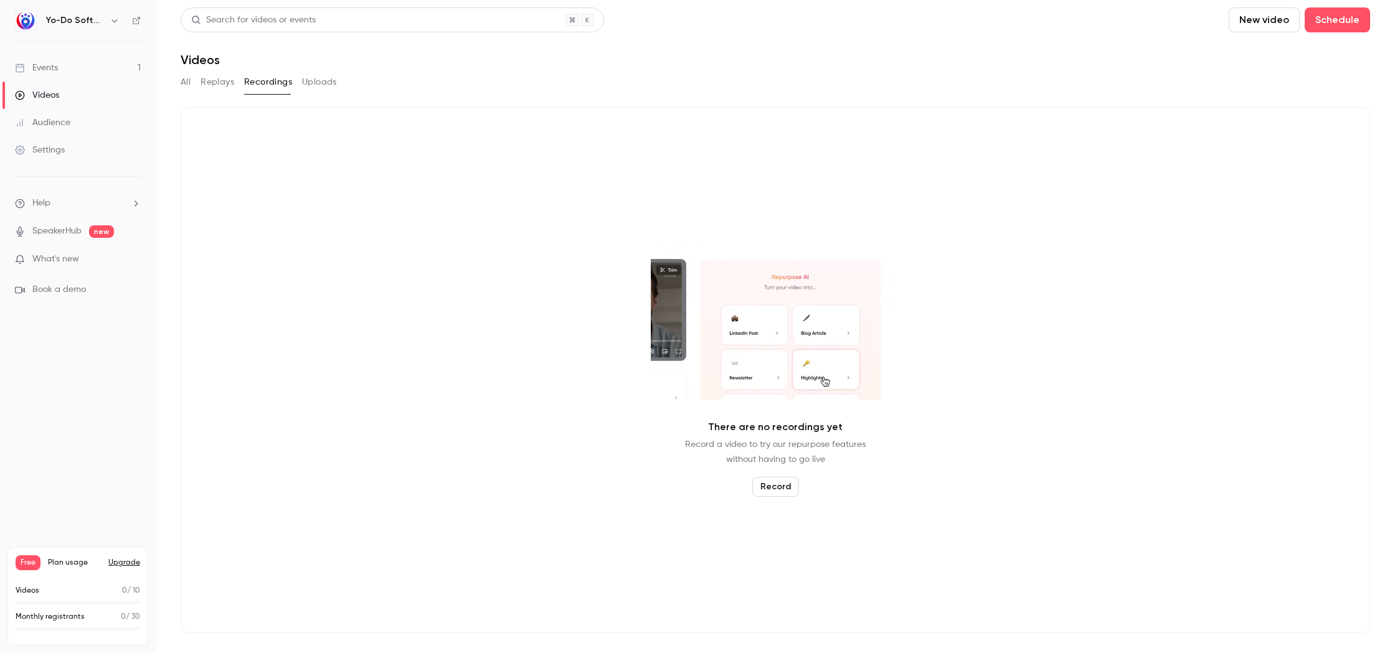
click at [80, 199] on li "Help" at bounding box center [78, 203] width 126 height 13
click at [215, 227] on span "Help center" at bounding box center [194, 227] width 47 height 13
click at [57, 86] on link "Videos" at bounding box center [78, 95] width 156 height 27
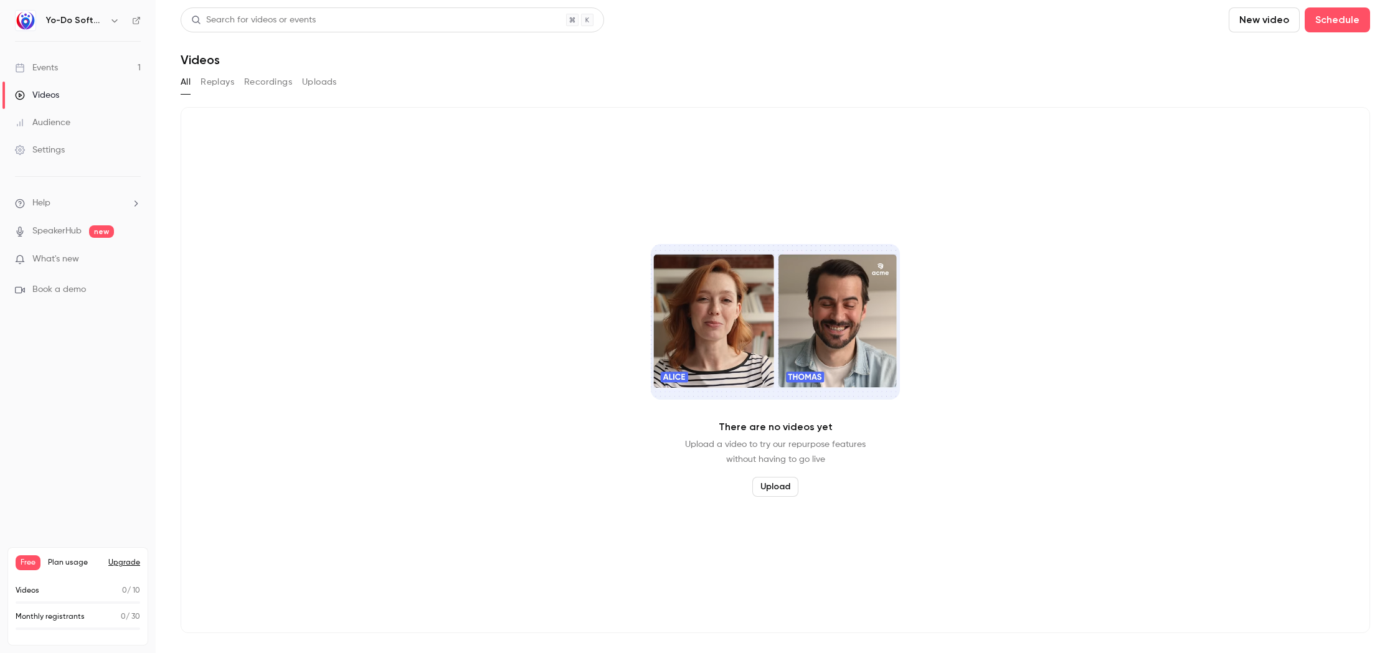
click at [191, 84] on div "All Replays Recordings Uploads" at bounding box center [775, 82] width 1189 height 20
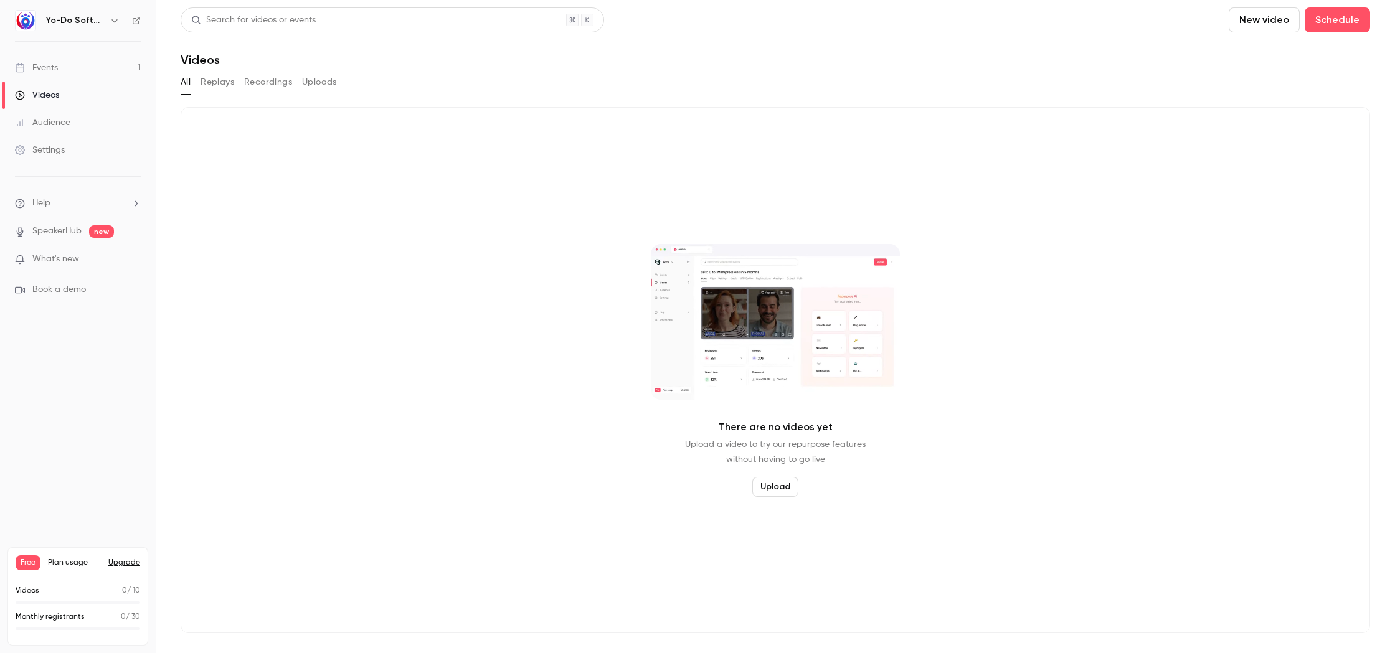
click at [191, 84] on div "All Replays Recordings Uploads" at bounding box center [775, 82] width 1189 height 20
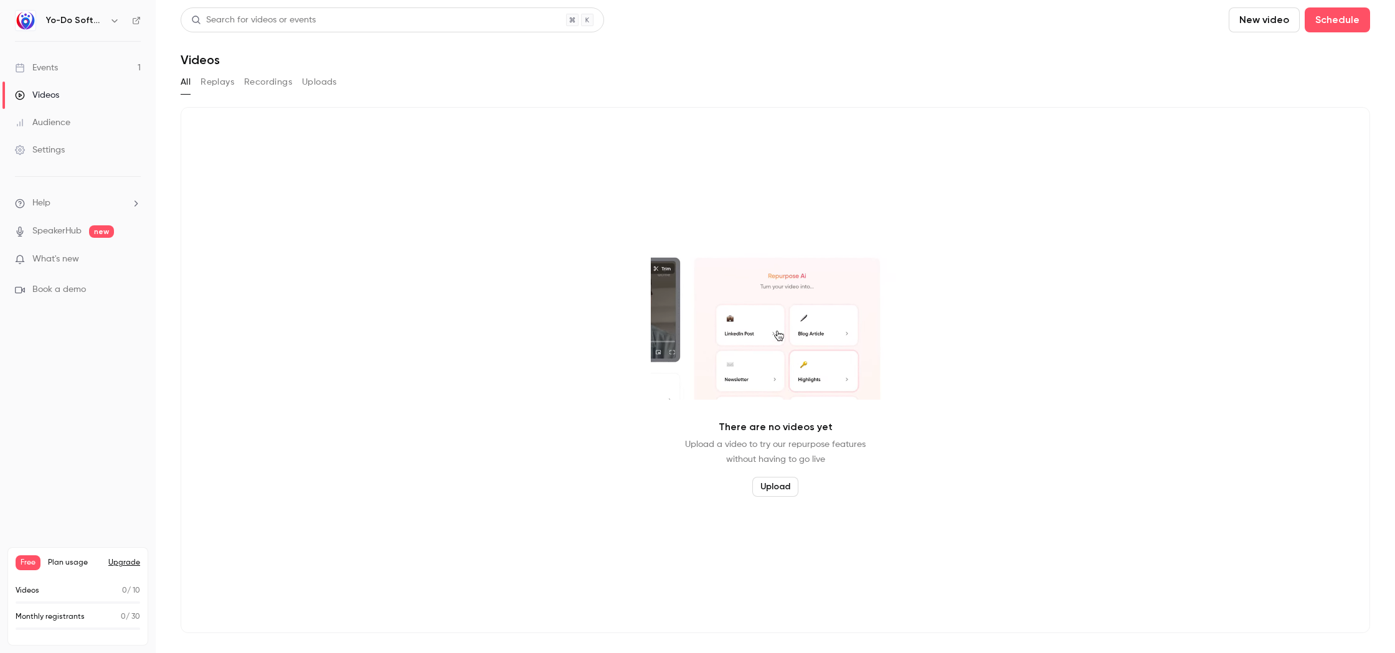
click at [191, 84] on div "All Replays Recordings Uploads" at bounding box center [775, 82] width 1189 height 20
click at [215, 87] on button "Replays" at bounding box center [218, 82] width 34 height 20
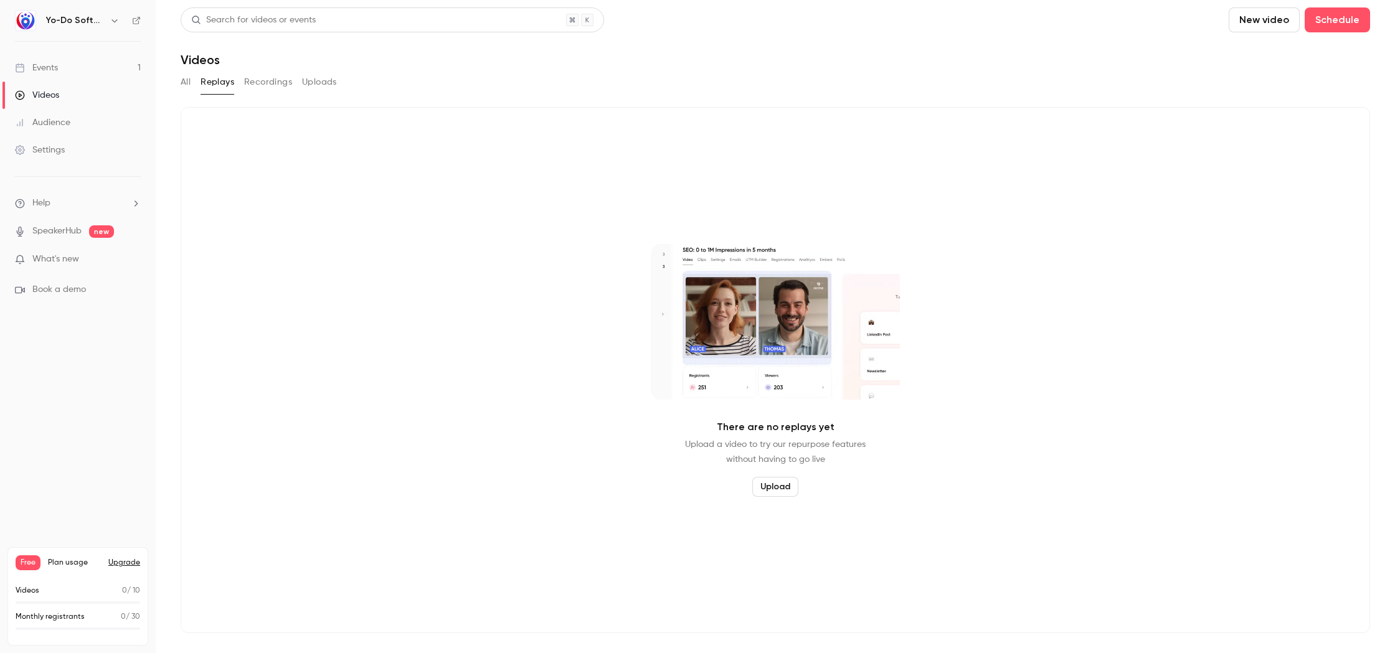
click at [262, 84] on button "Recordings" at bounding box center [268, 82] width 48 height 20
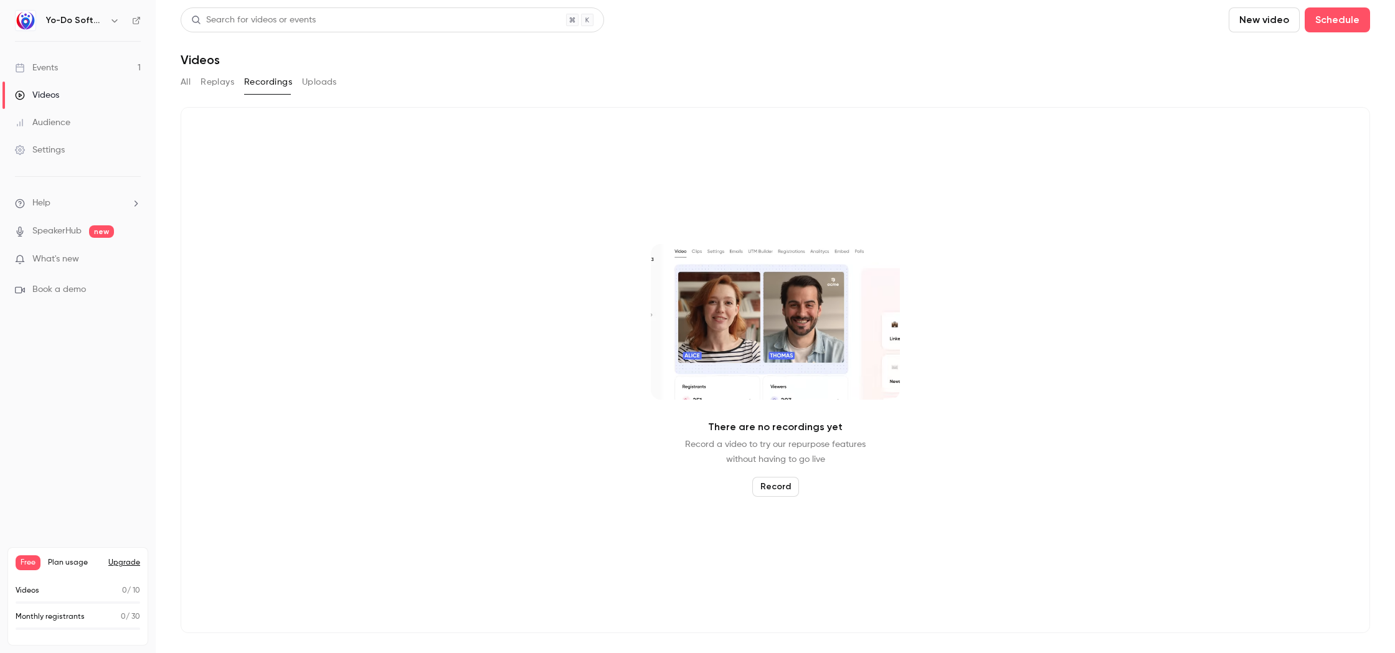
click at [77, 70] on link "Events 1" at bounding box center [78, 67] width 156 height 27
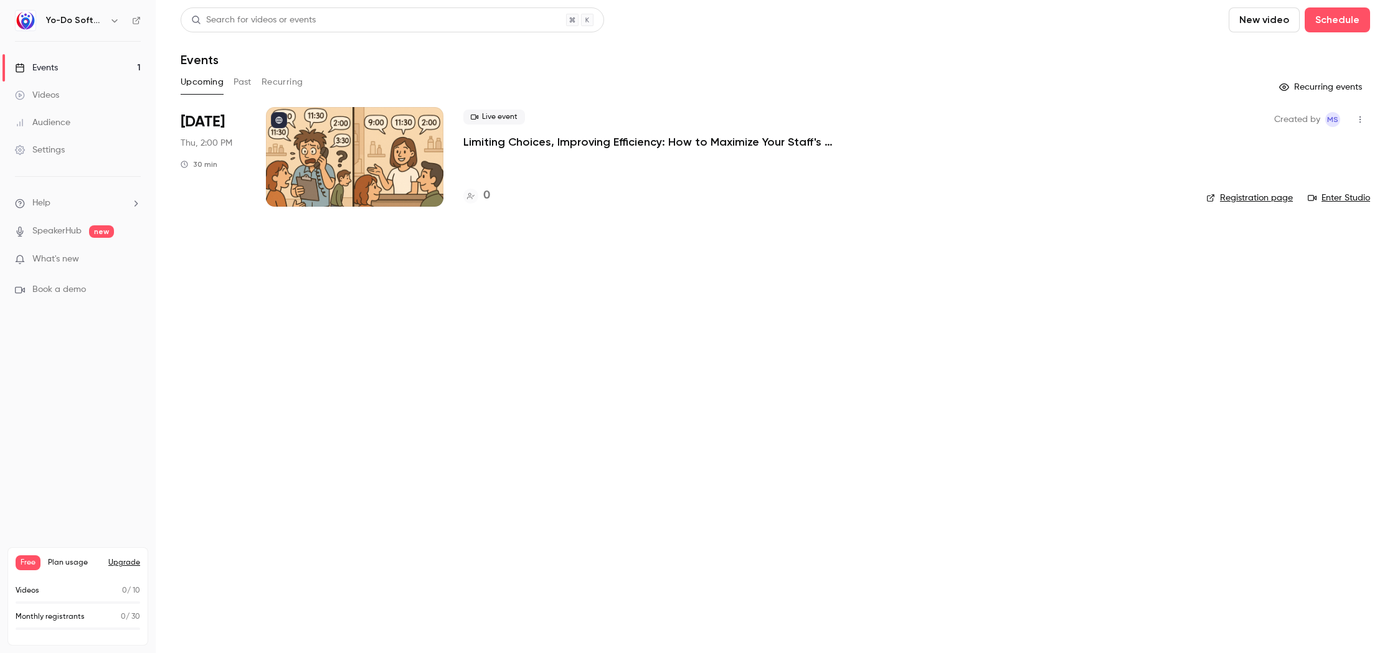
click at [245, 82] on button "Past" at bounding box center [243, 82] width 18 height 20
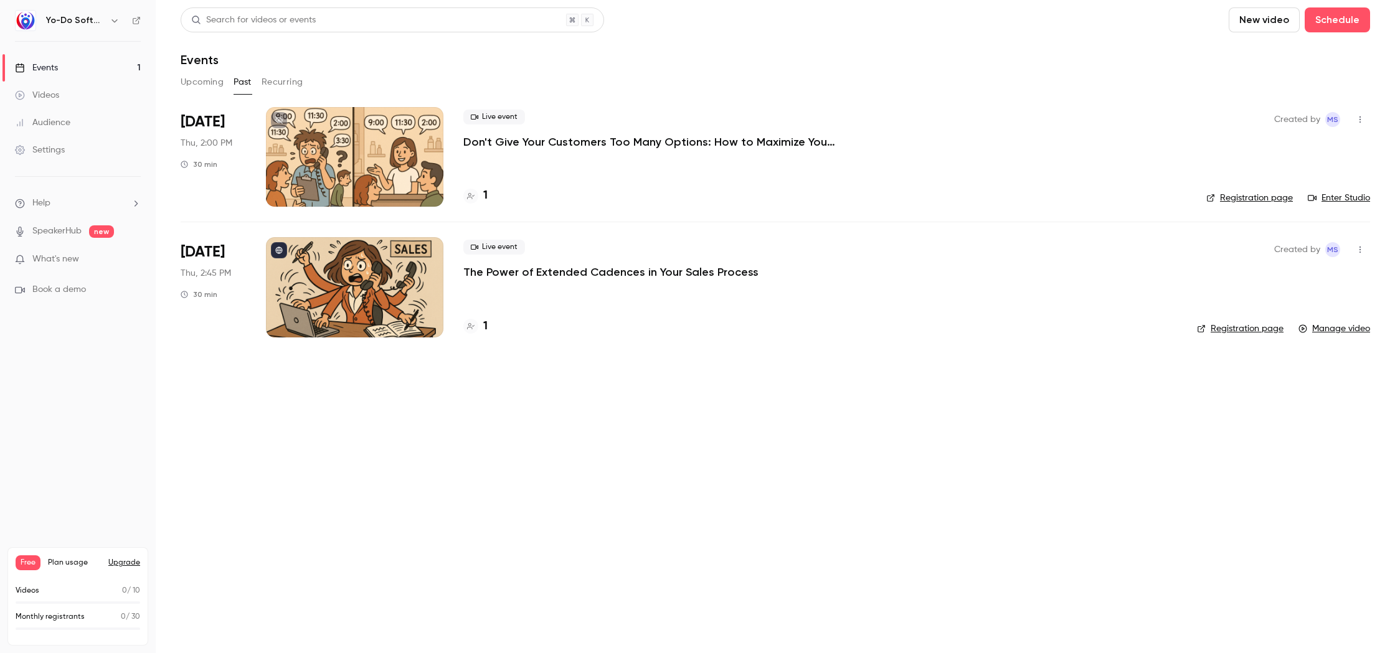
click at [1356, 245] on button "button" at bounding box center [1360, 250] width 20 height 20
click at [1046, 258] on div at bounding box center [697, 326] width 1395 height 653
click at [1323, 334] on link "Manage video" at bounding box center [1334, 329] width 72 height 12
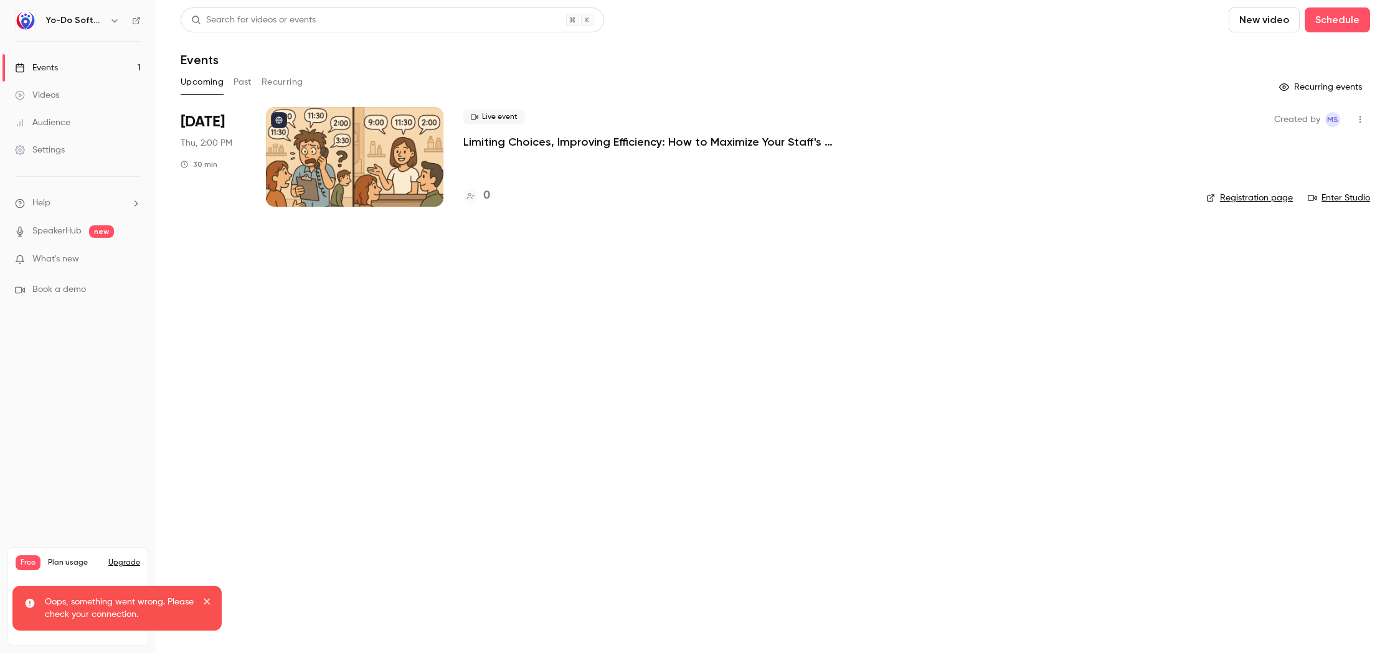
click at [240, 87] on button "Past" at bounding box center [243, 82] width 18 height 20
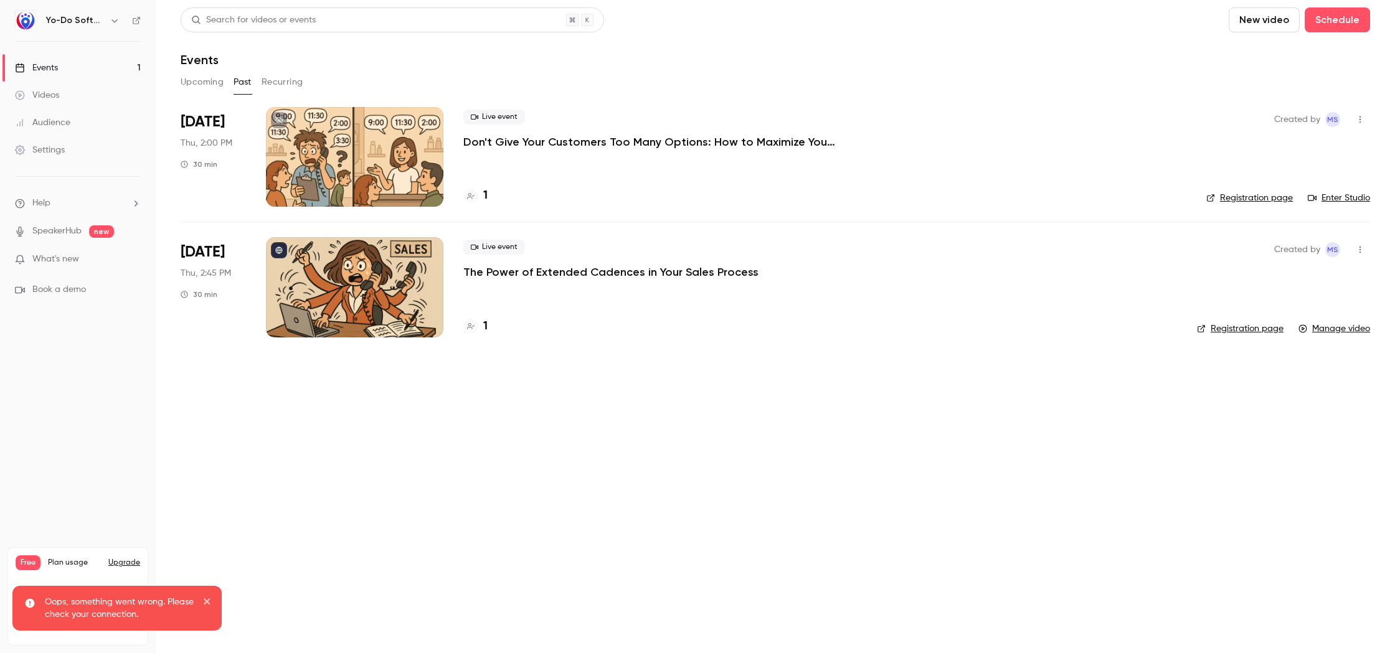
click at [1362, 237] on li "[DATE] Thu, 2:45 PM 30 min Live event The Power of Extended Cadences in Your Sa…" at bounding box center [775, 287] width 1189 height 130
click at [1362, 247] on icon "button" at bounding box center [1360, 249] width 10 height 9
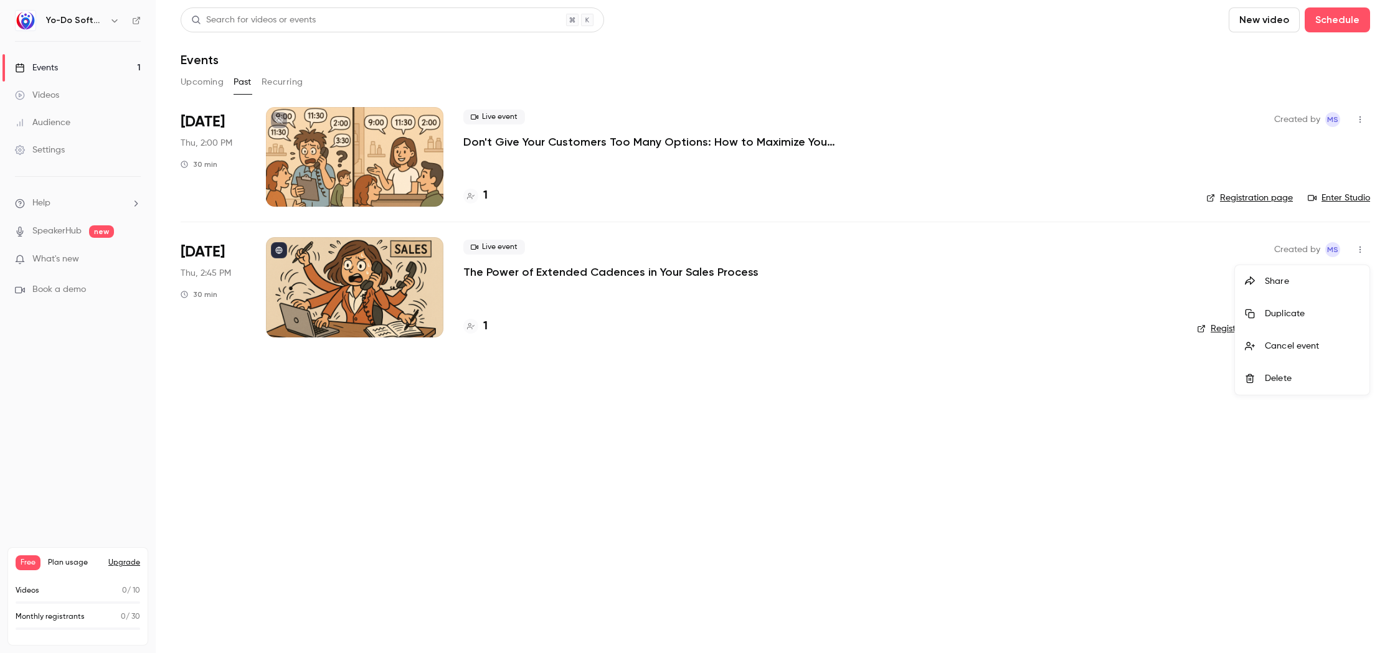
click at [1300, 284] on div "Share" at bounding box center [1312, 281] width 95 height 12
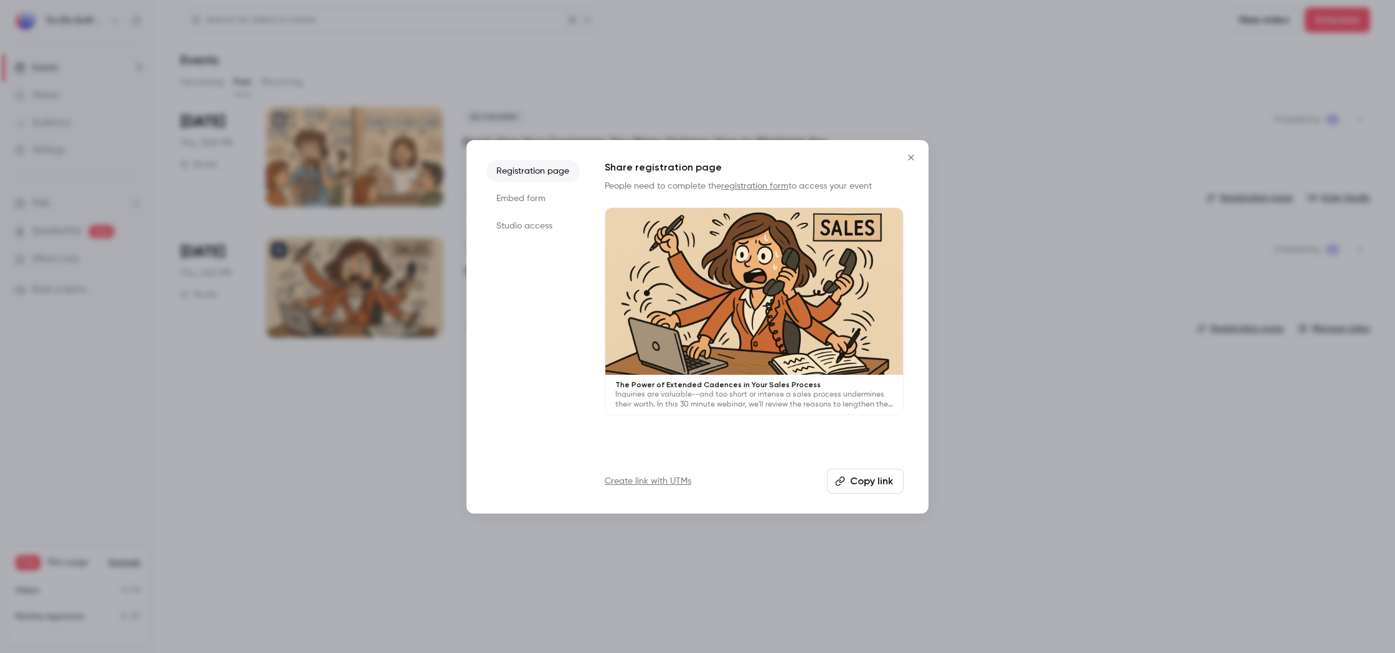
click at [876, 477] on button "Copy link" at bounding box center [865, 481] width 77 height 25
click at [523, 197] on li "Embed form" at bounding box center [532, 198] width 93 height 22
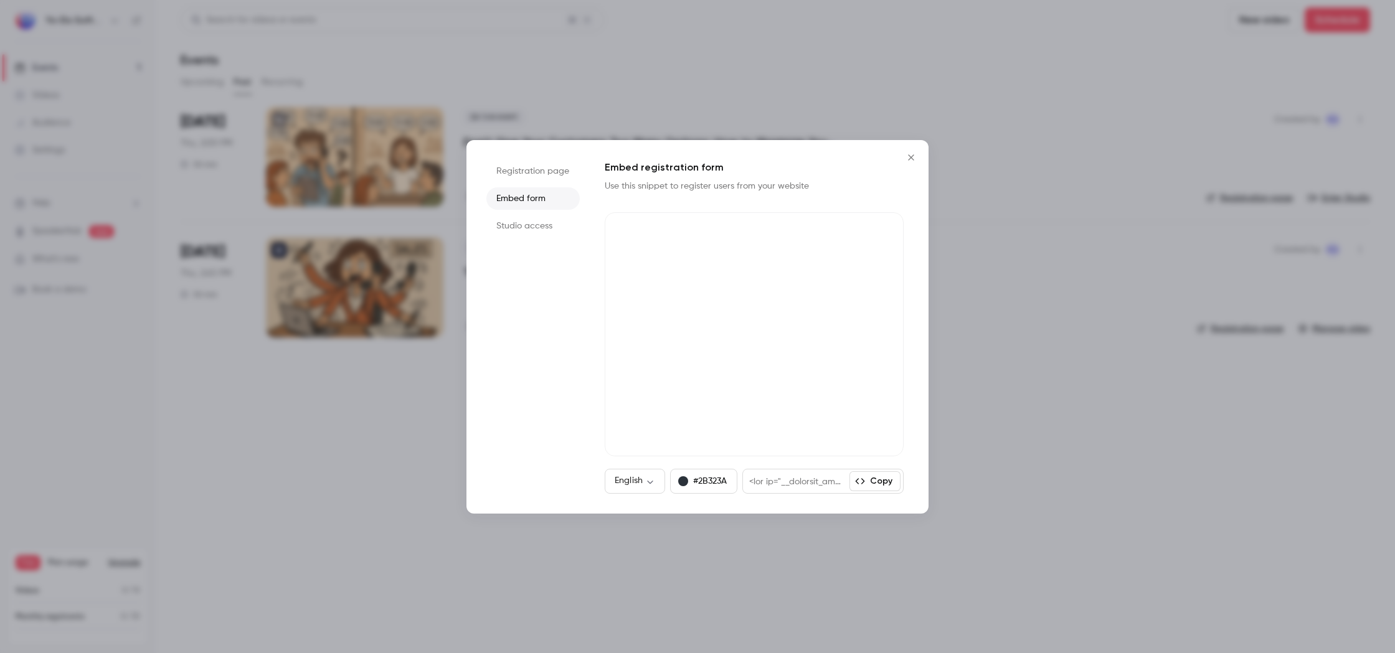
click at [908, 157] on icon "Close" at bounding box center [911, 158] width 15 height 10
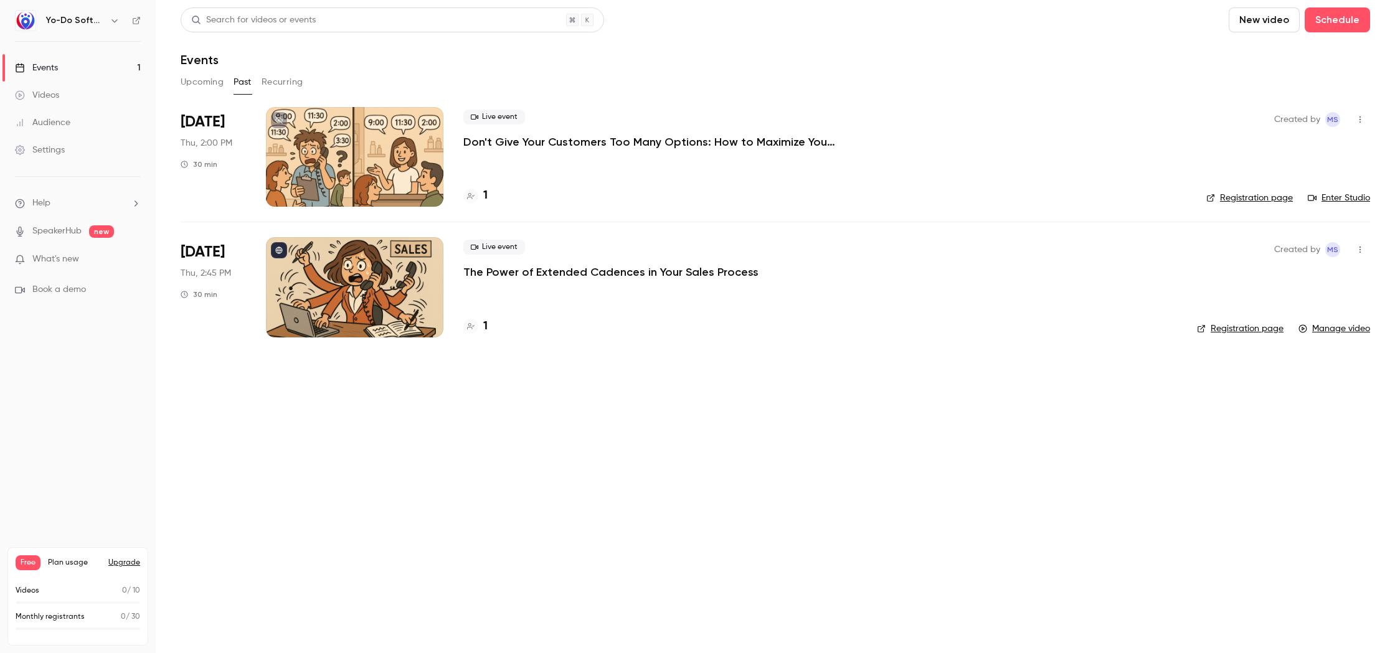
click at [62, 199] on li "Help" at bounding box center [78, 203] width 126 height 13
click at [214, 177] on link "Talk to [GEOGRAPHIC_DATA]" at bounding box center [229, 189] width 136 height 33
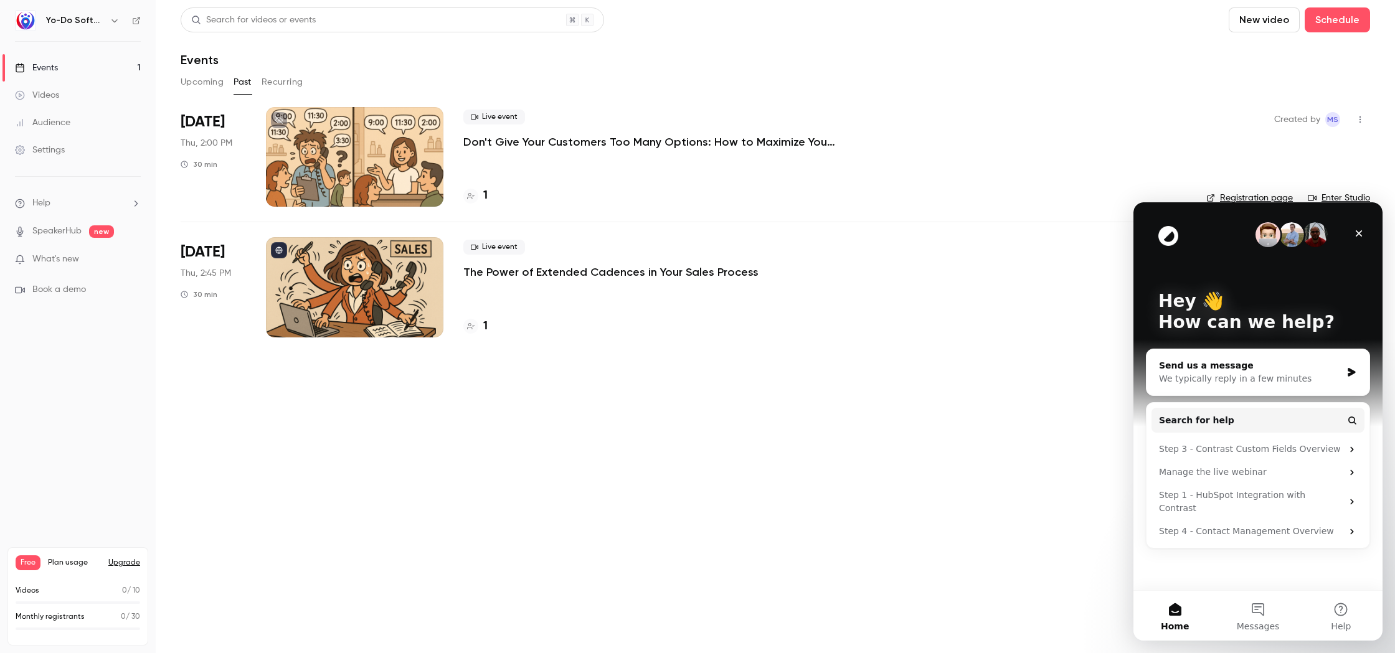
click at [1220, 364] on div "Send us a message" at bounding box center [1250, 365] width 182 height 13
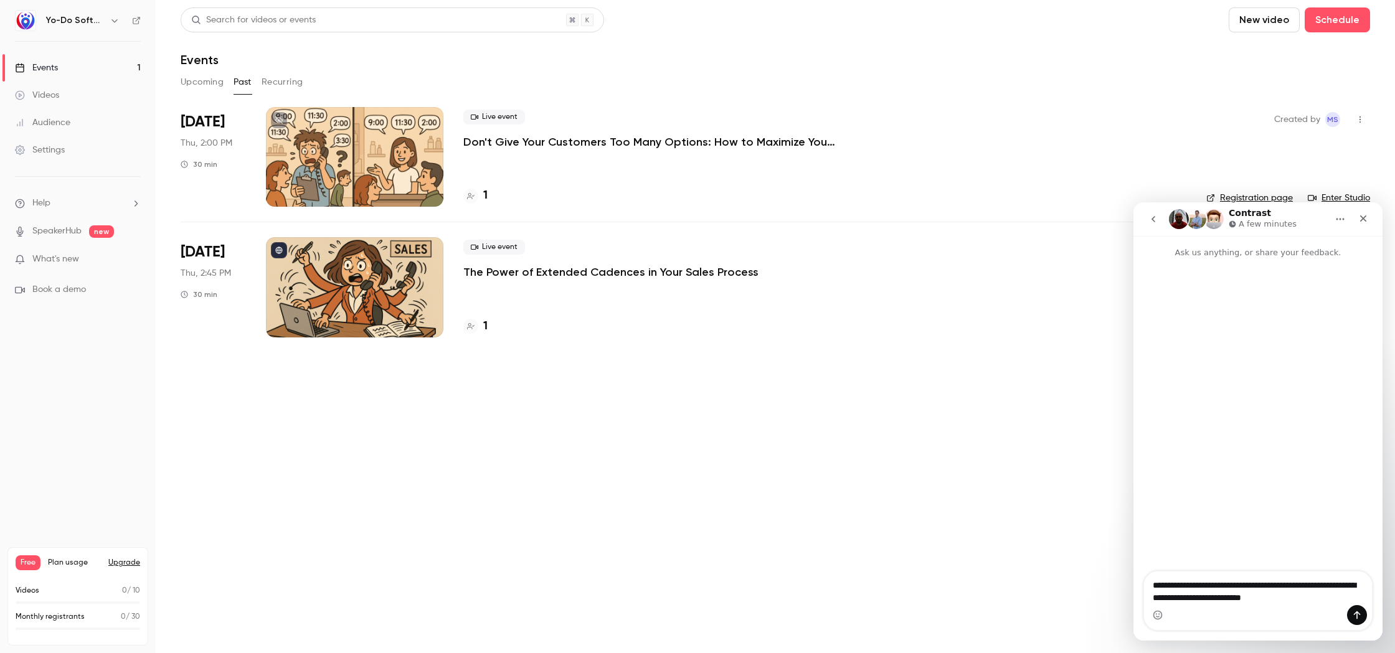
drag, startPoint x: 1317, startPoint y: 602, endPoint x: 1148, endPoint y: 582, distance: 169.9
click at [1148, 582] on textarea "**********" at bounding box center [1258, 589] width 228 height 34
drag, startPoint x: 33, startPoint y: 384, endPoint x: 776, endPoint y: 413, distance: 744.1
click at [574, 270] on p "The Power of Extended Cadences in Your Sales Process" at bounding box center [610, 272] width 295 height 15
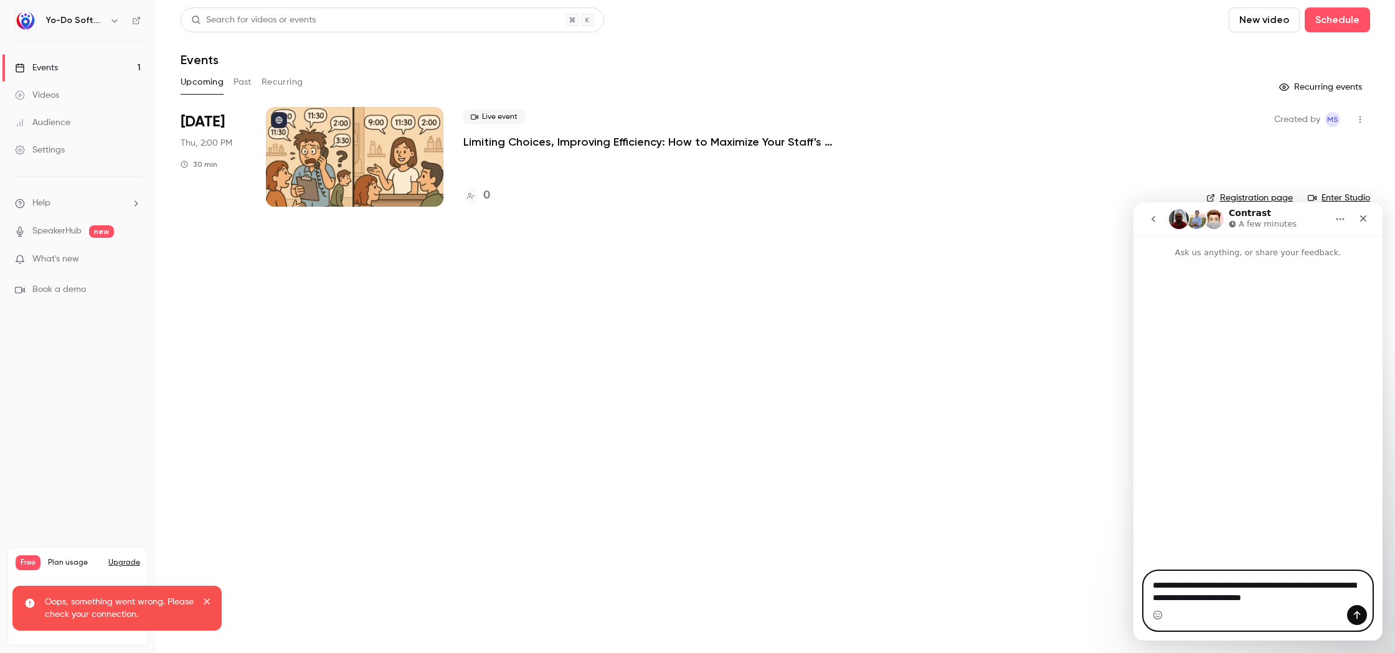
click at [1322, 597] on textarea "**********" at bounding box center [1258, 589] width 228 height 34
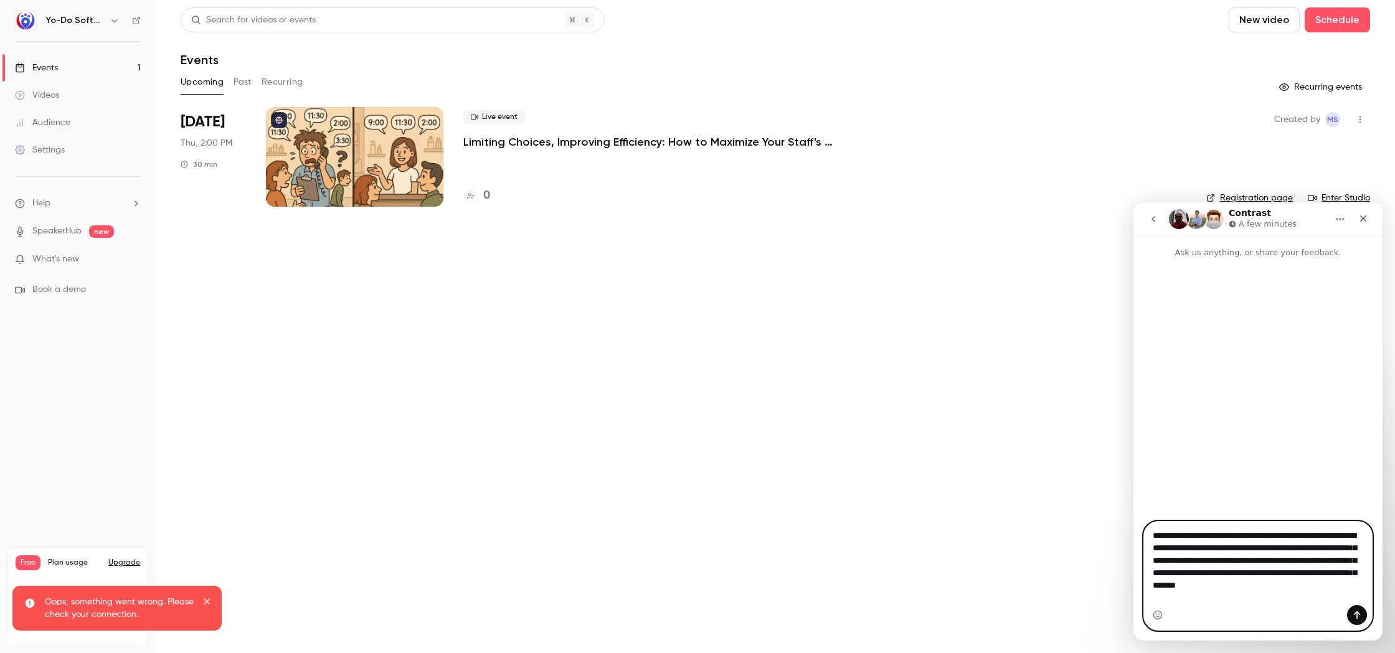
type textarea "**********"
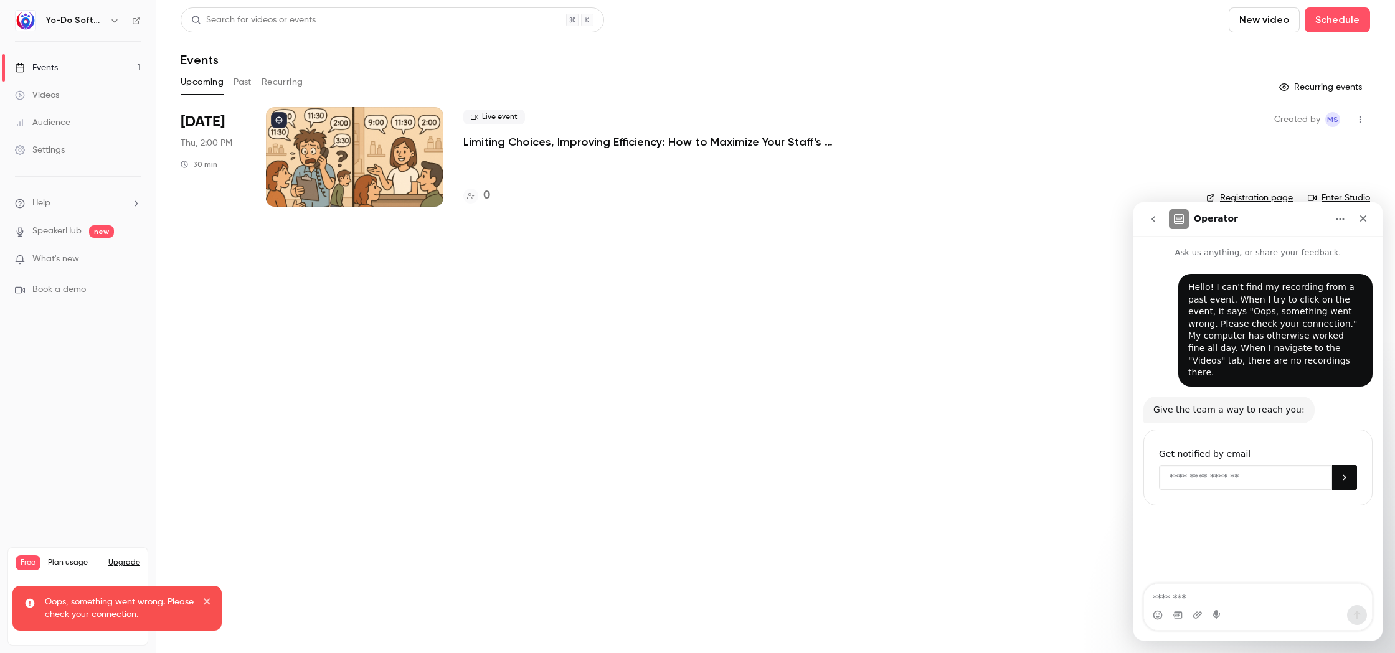
click at [1242, 467] on input "Enter your email" at bounding box center [1245, 477] width 173 height 25
type input "**********"
click at [204, 603] on icon "close" at bounding box center [207, 601] width 6 height 6
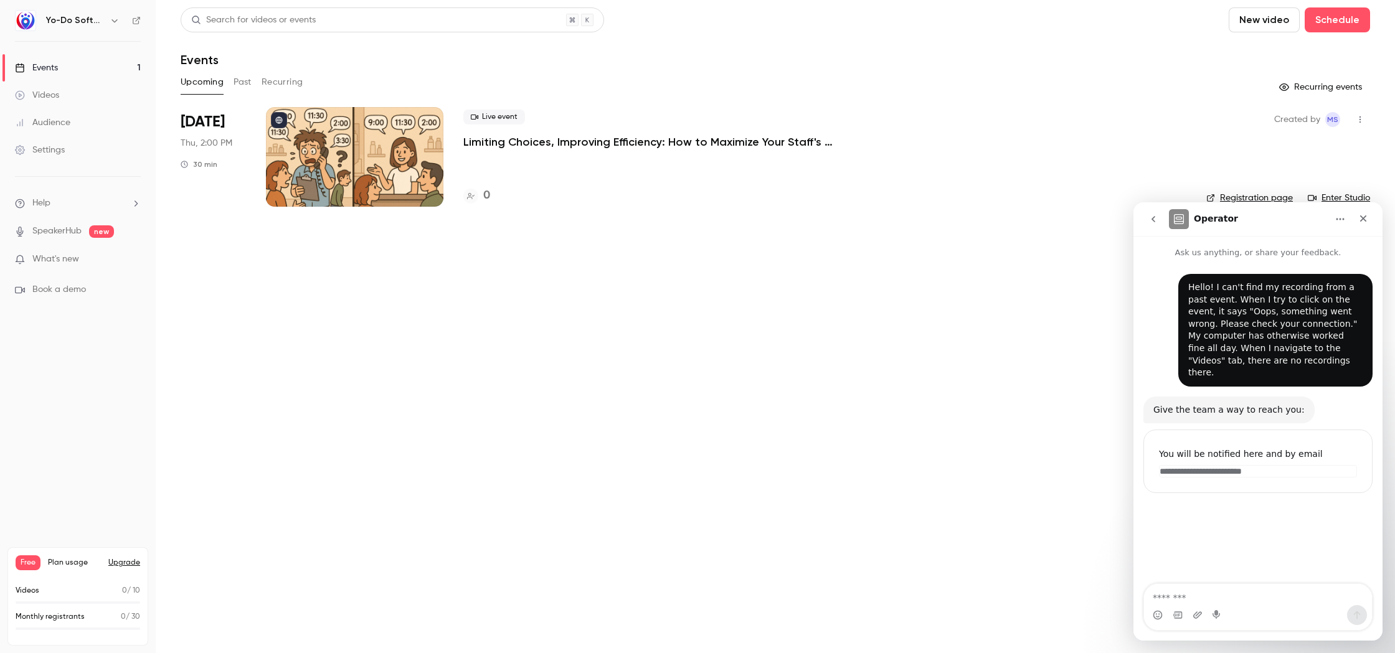
click at [50, 93] on div "Videos" at bounding box center [37, 95] width 44 height 12
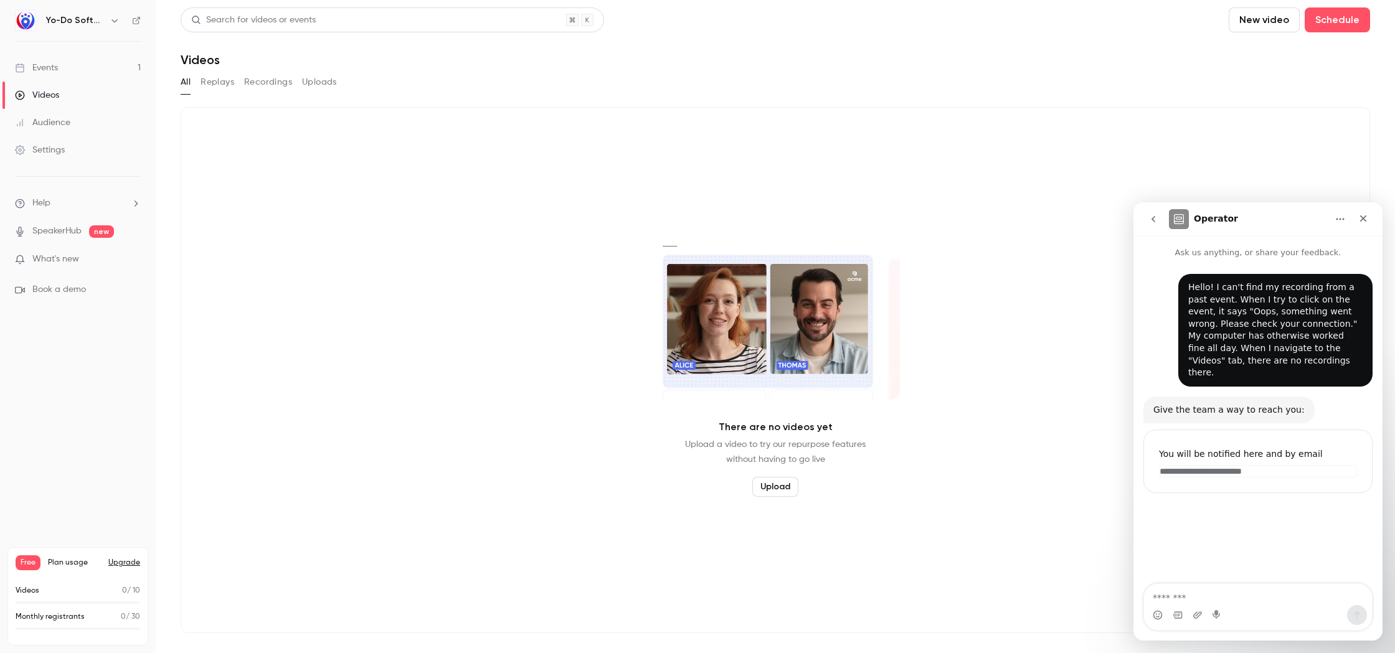
click at [43, 259] on span "What's new" at bounding box center [55, 259] width 47 height 13
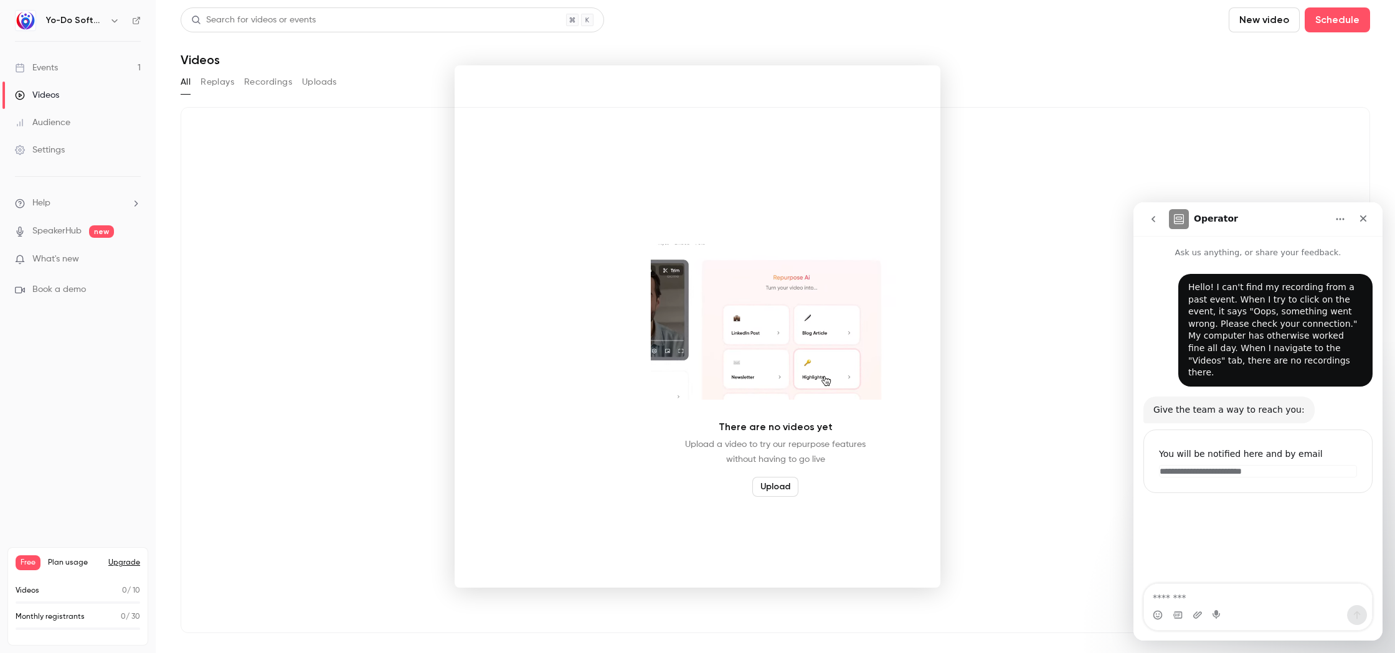
click at [1151, 46] on div at bounding box center [697, 326] width 1395 height 653
click at [297, 87] on div "All Replays Recordings Uploads" at bounding box center [775, 82] width 1189 height 20
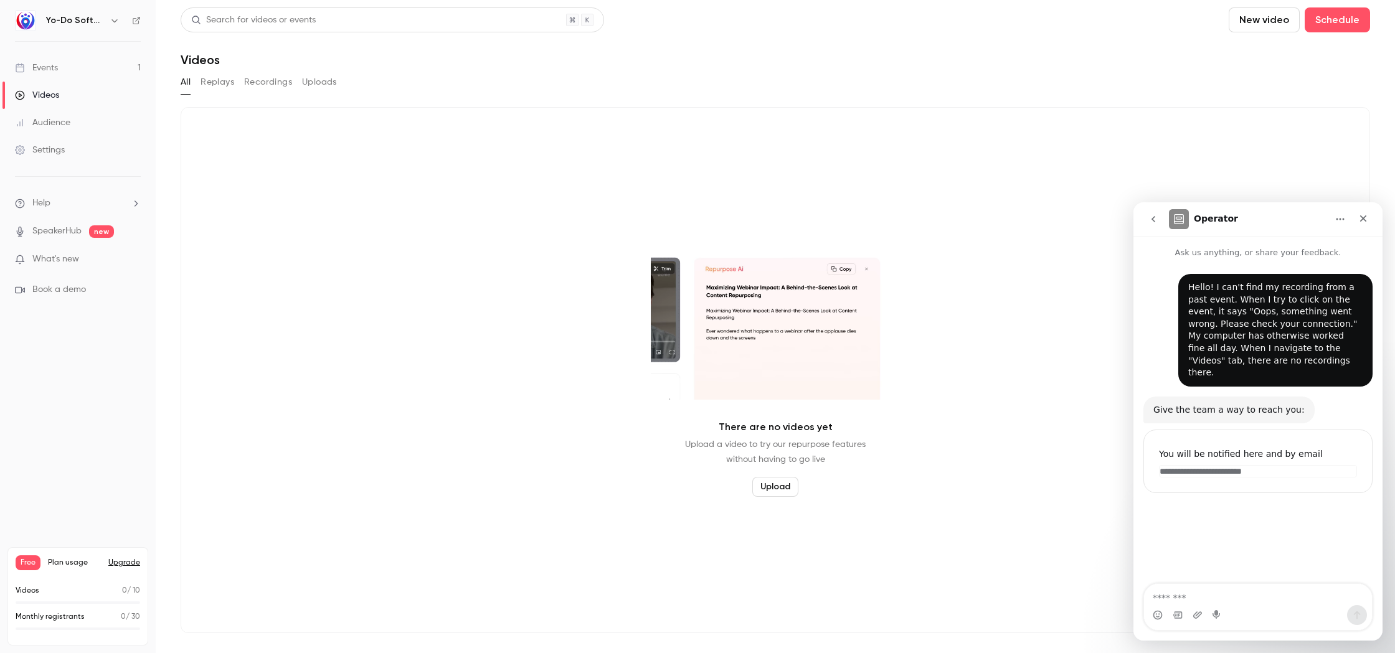
click at [310, 85] on button "Uploads" at bounding box center [319, 82] width 35 height 20
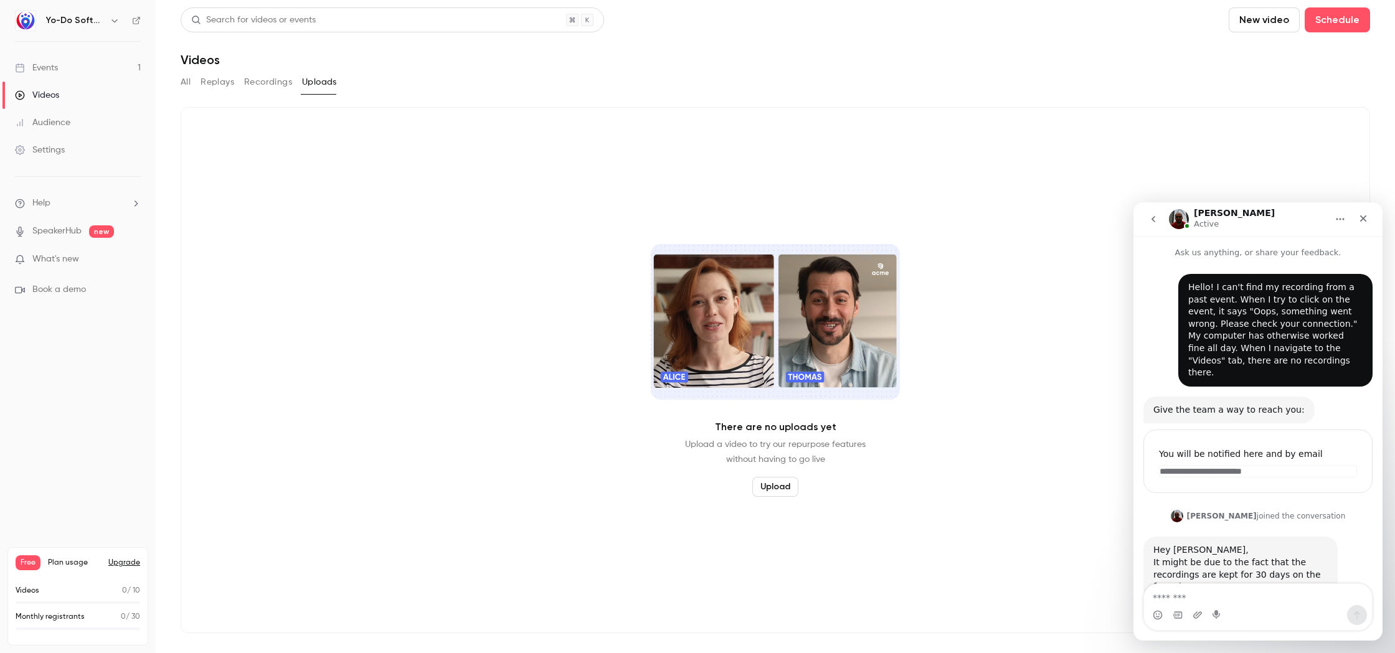
scroll to position [31, 0]
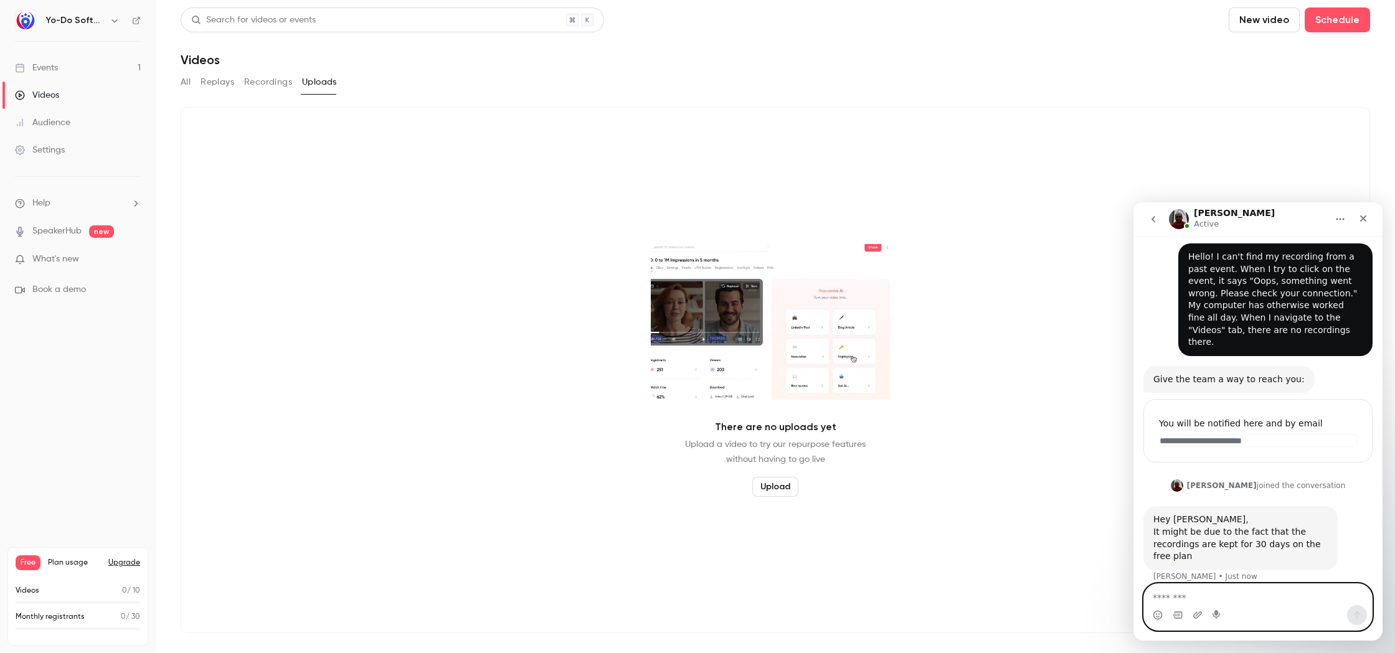
click at [1267, 600] on textarea "Message…" at bounding box center [1258, 594] width 228 height 21
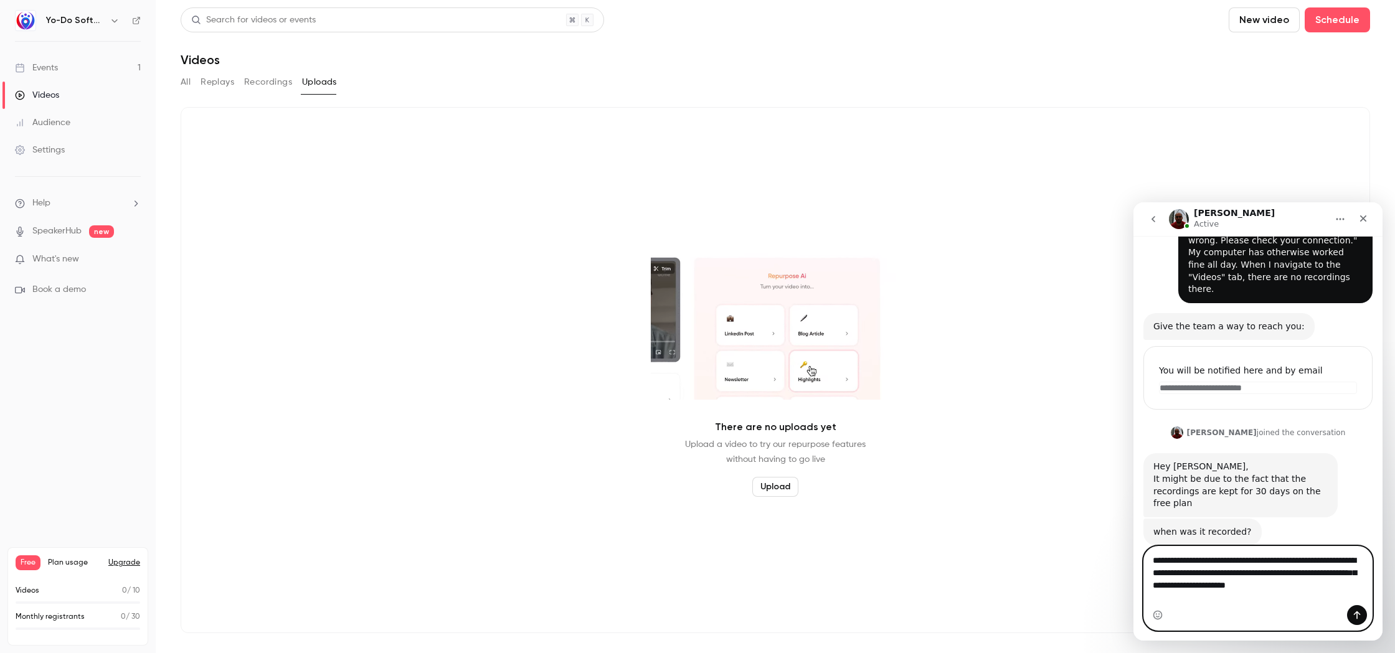
scroll to position [96, 0]
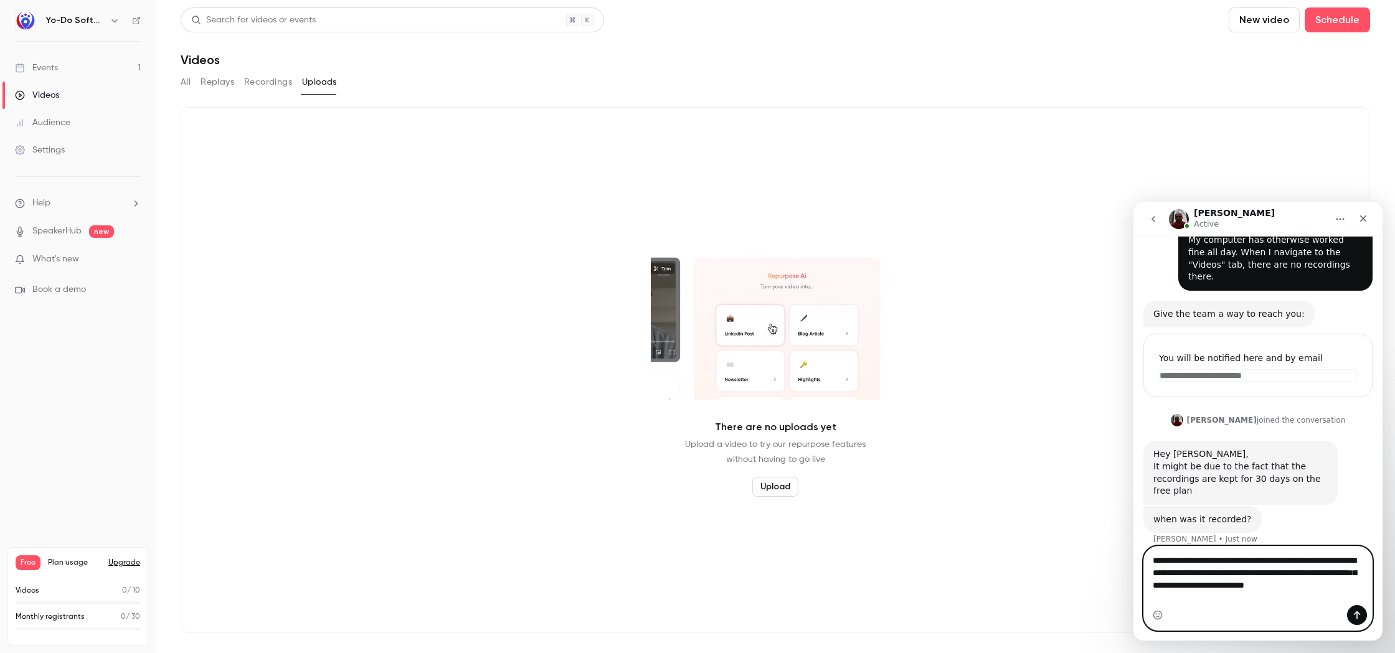
type textarea "**********"
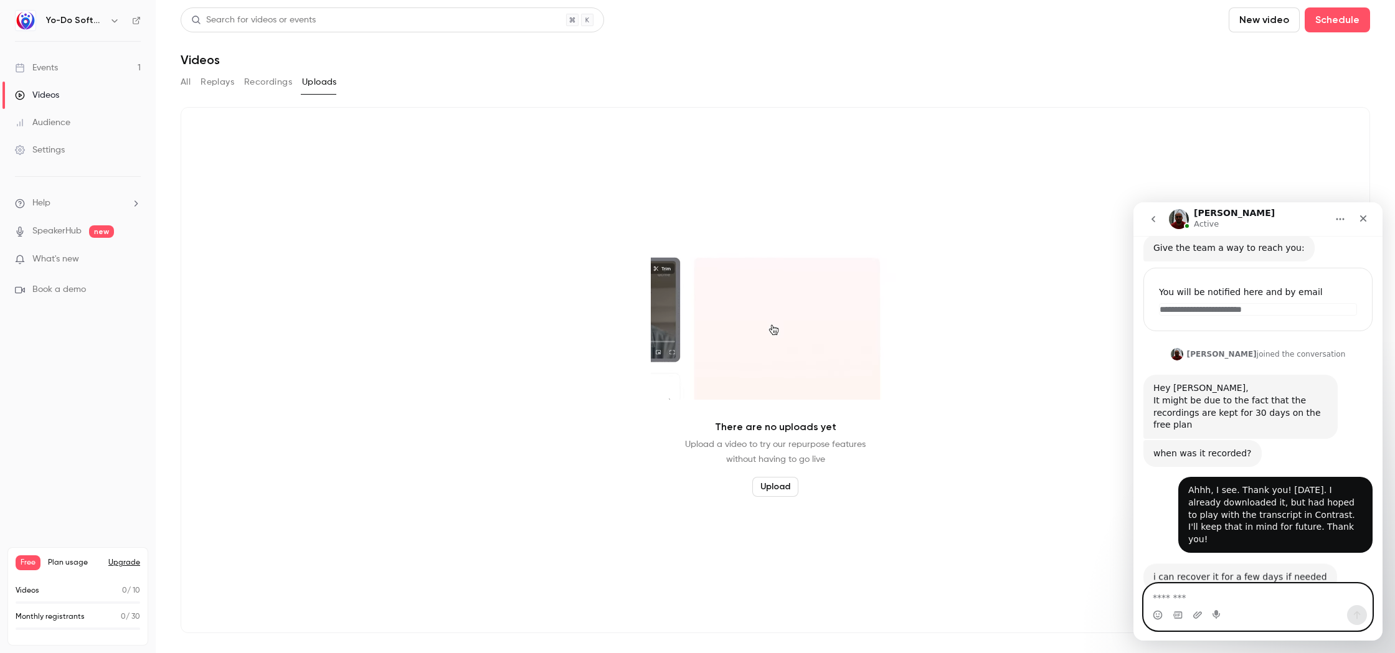
scroll to position [169, 0]
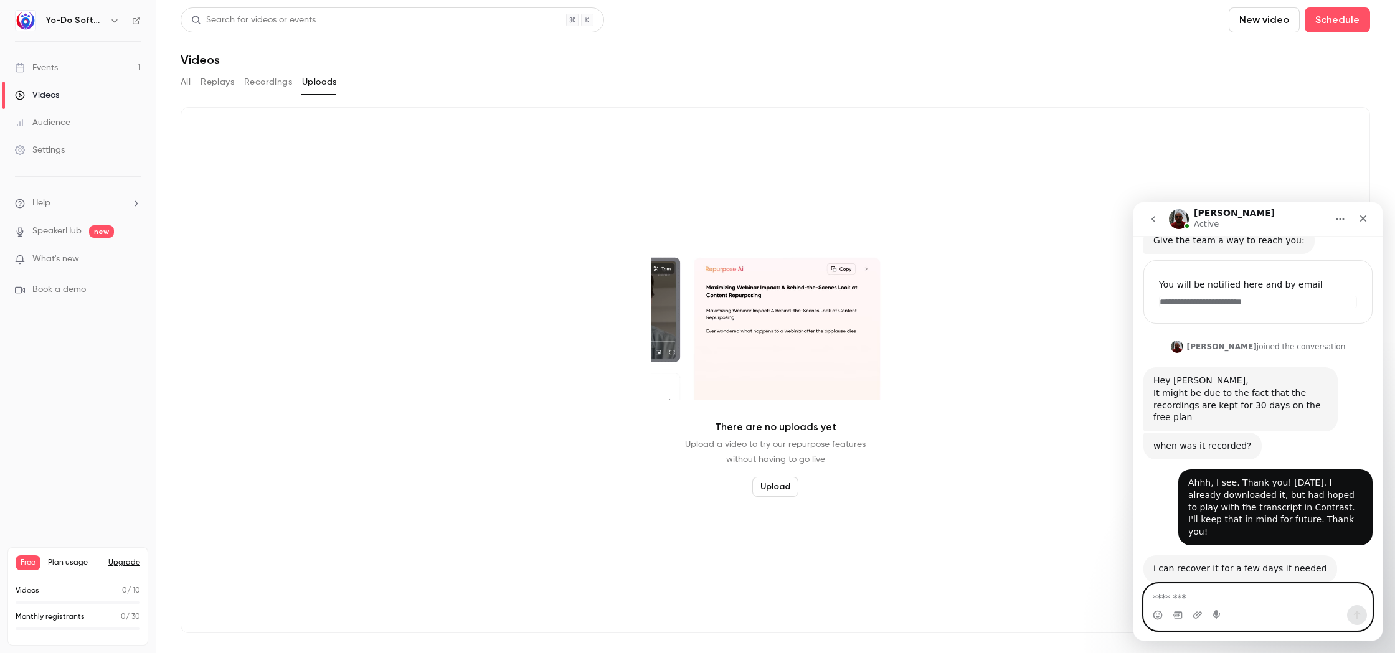
click at [1222, 597] on textarea "Message…" at bounding box center [1258, 594] width 228 height 21
type textarea "*"
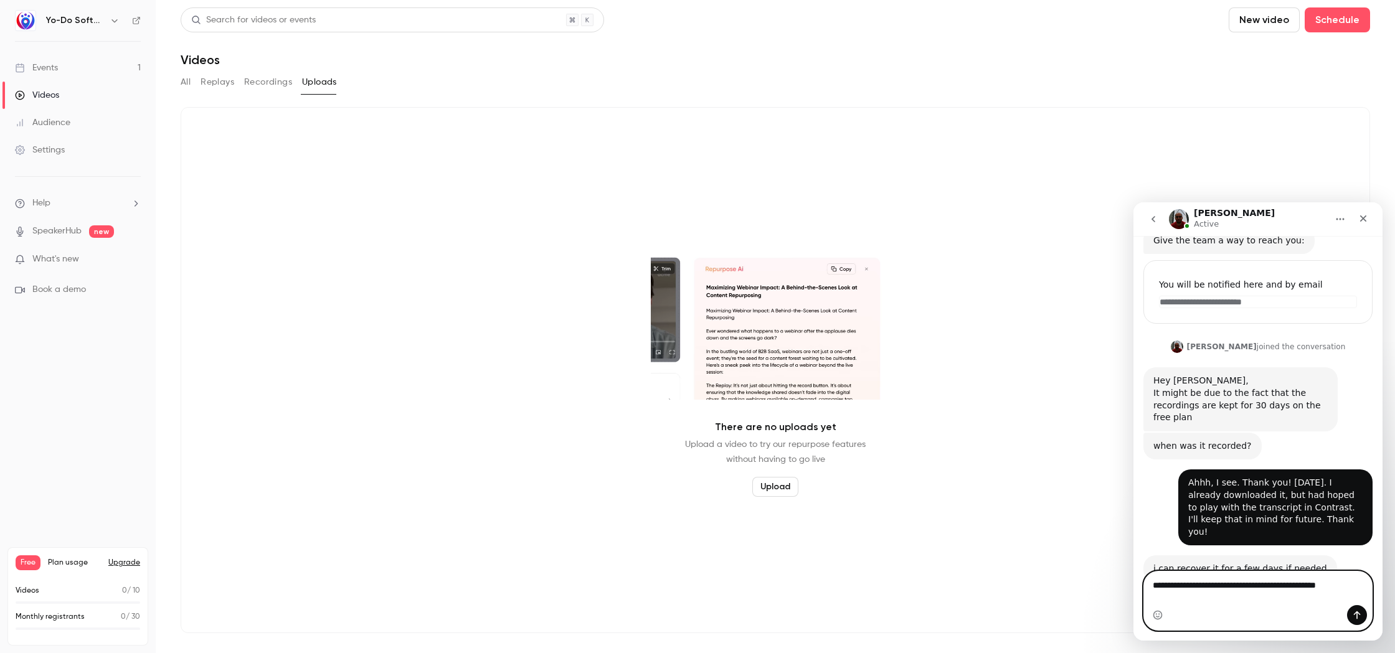
type textarea "**********"
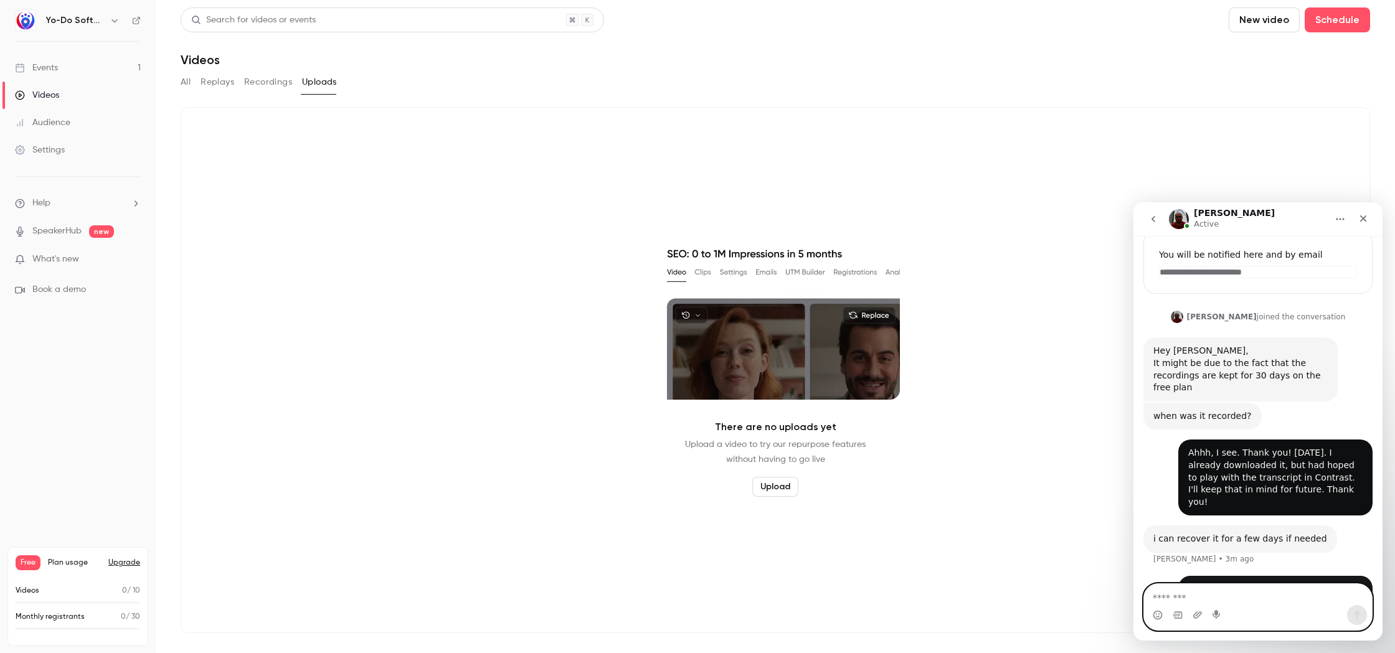
scroll to position [219, 0]
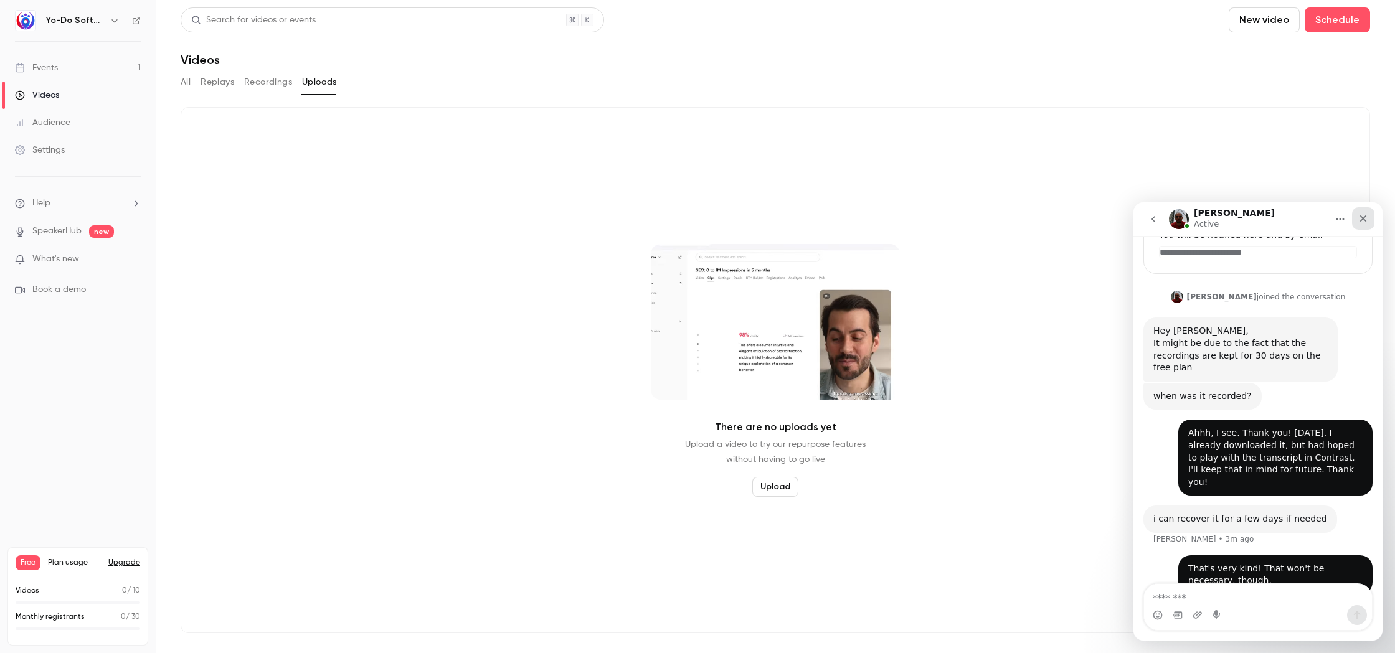
click at [1369, 215] on div "Close" at bounding box center [1363, 218] width 22 height 22
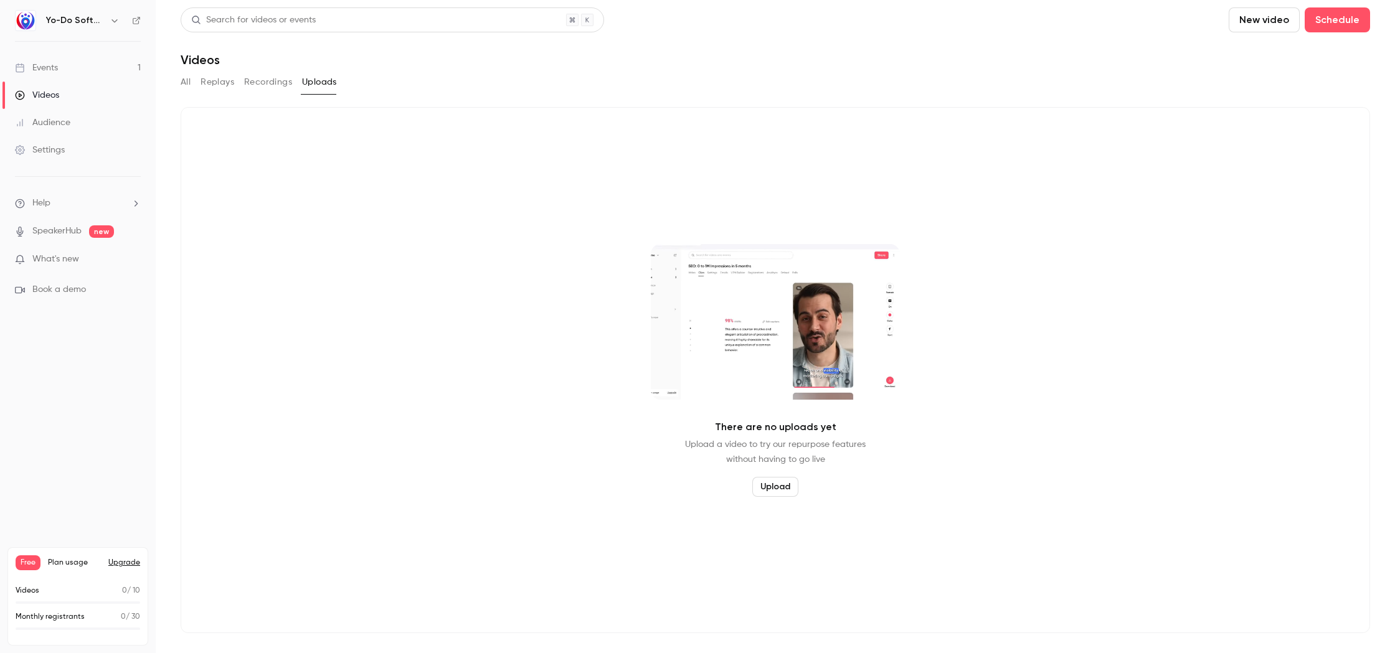
click at [97, 60] on link "Events 1" at bounding box center [78, 67] width 156 height 27
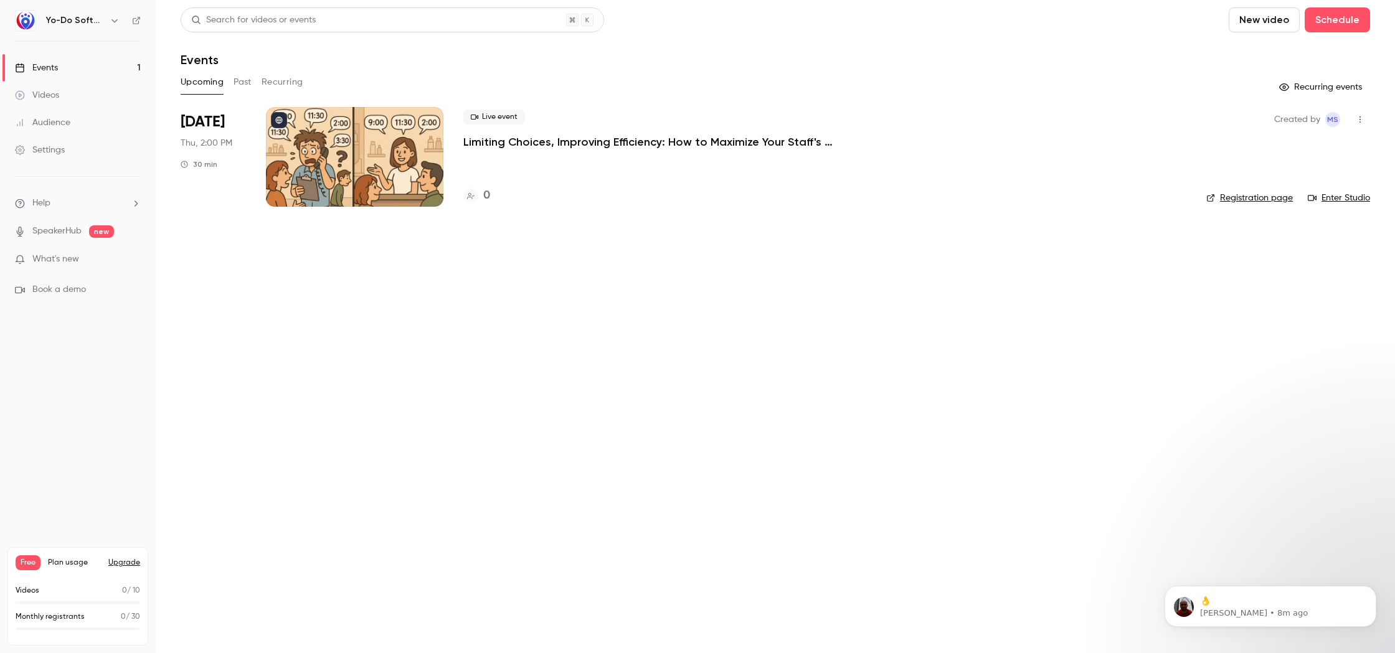
scroll to position [311, 0]
